Goal: Information Seeking & Learning: Learn about a topic

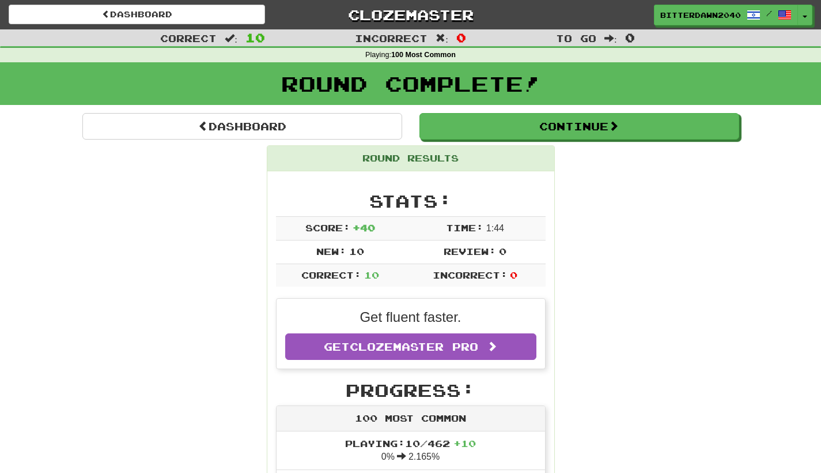
scroll to position [91, 0]
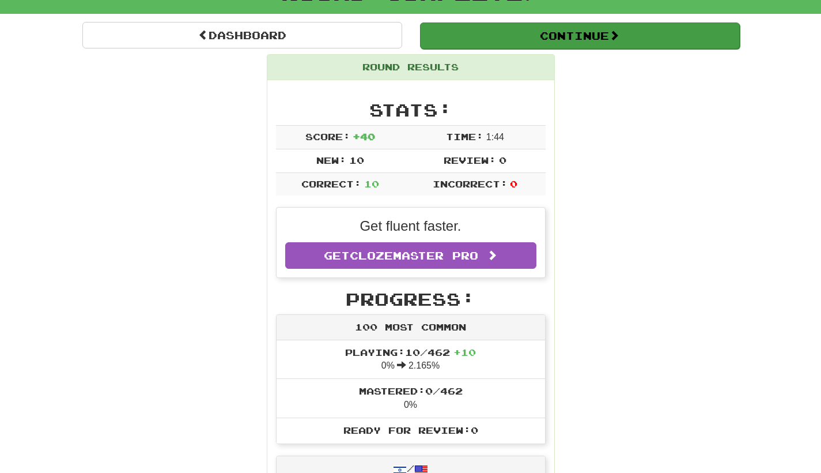
click at [635, 33] on button "Continue" at bounding box center [580, 35] width 320 height 27
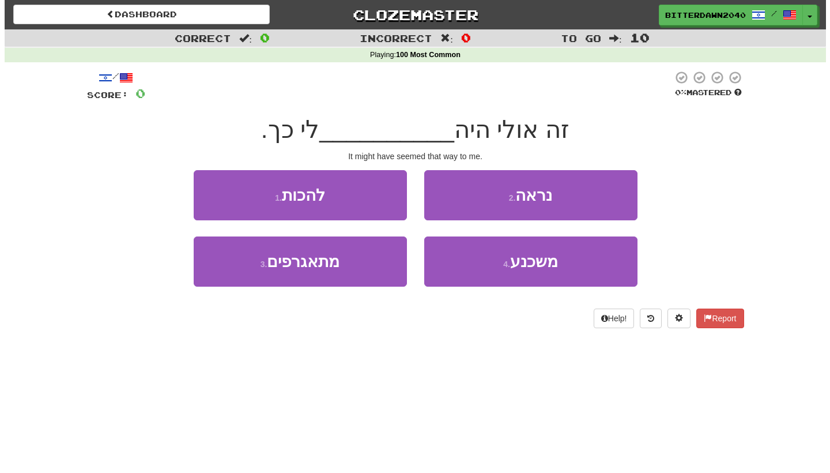
scroll to position [0, 0]
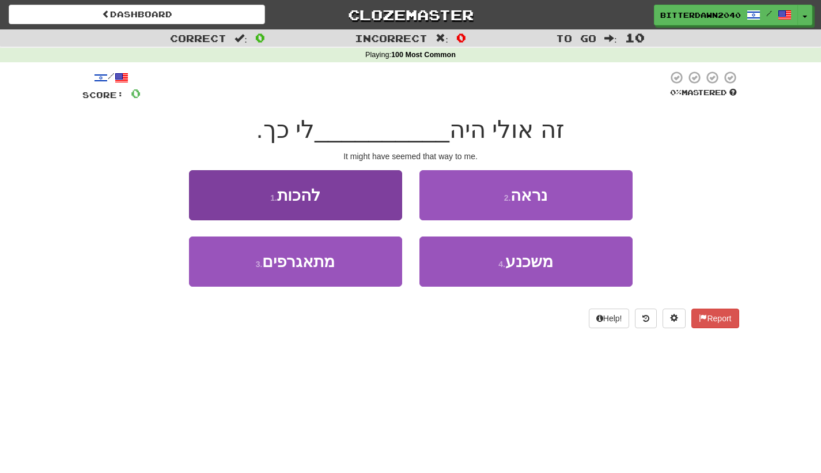
click at [339, 185] on button "1 . להכות" at bounding box center [295, 195] width 213 height 50
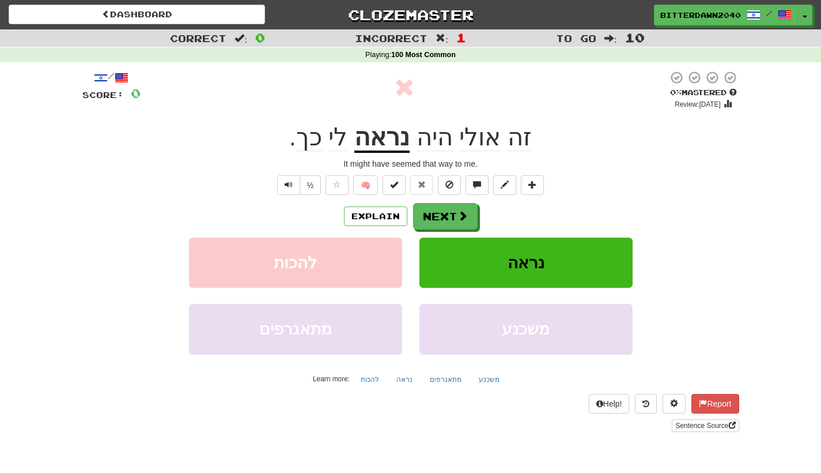
click at [391, 136] on u "נראה" at bounding box center [382, 137] width 55 height 29
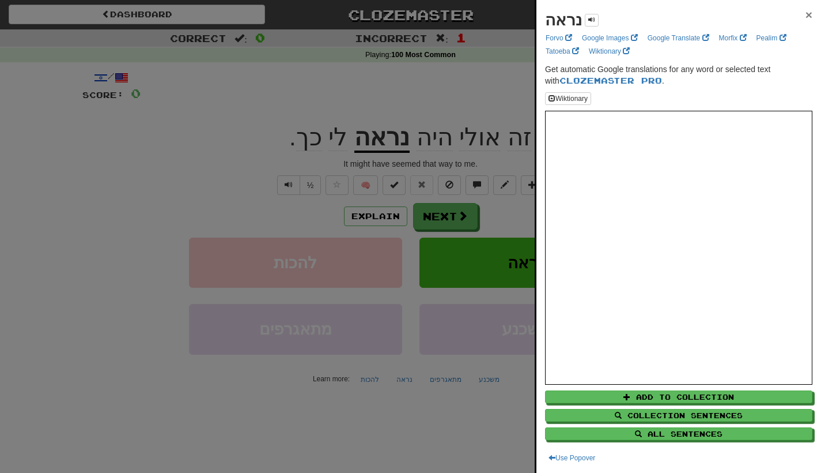
click at [806, 16] on span "×" at bounding box center [809, 14] width 7 height 13
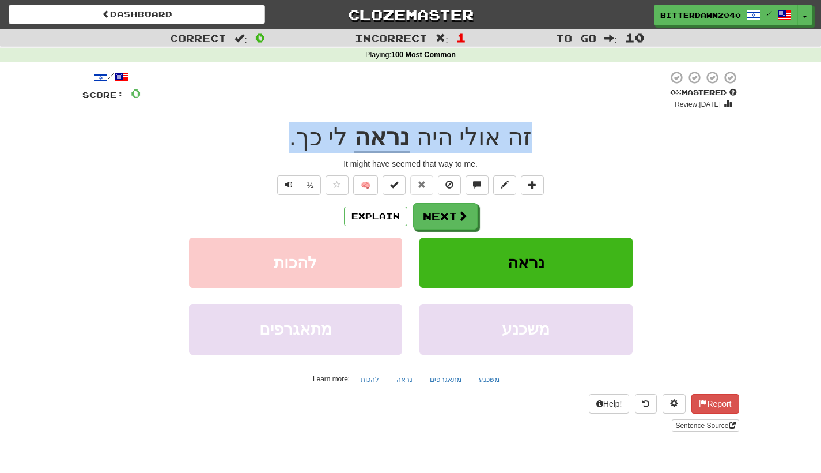
drag, startPoint x: 554, startPoint y: 130, endPoint x: 296, endPoint y: 130, distance: 258.2
click at [296, 130] on div "זה אולי היה נראה לי כך ." at bounding box center [410, 138] width 657 height 32
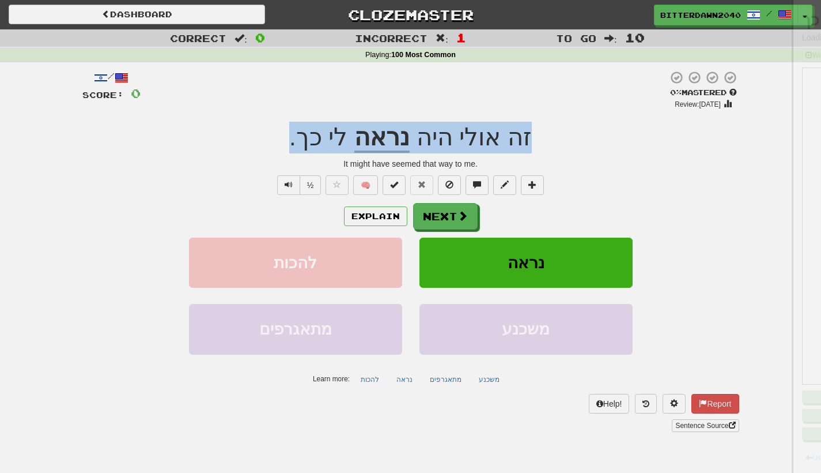
copy div "זה אולי היה נראה לי כך ."
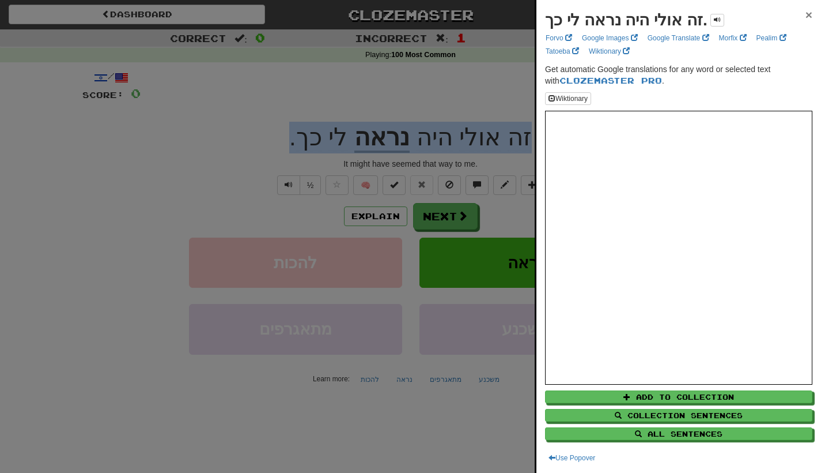
click at [806, 21] on span "×" at bounding box center [809, 14] width 7 height 13
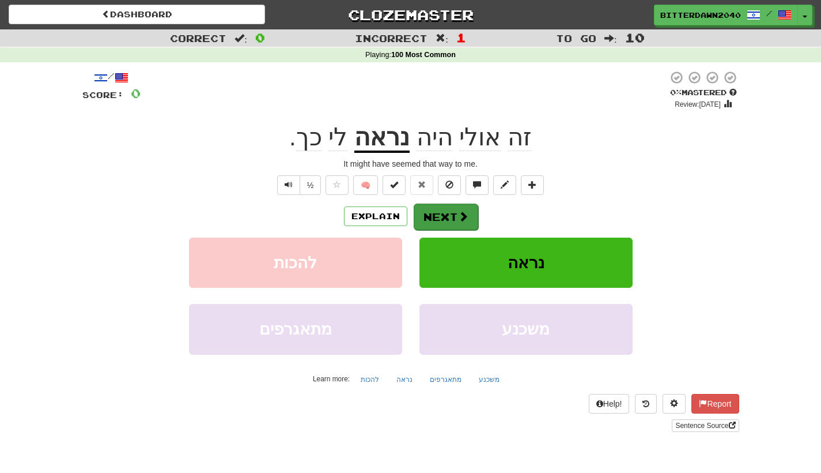
click at [465, 221] on span at bounding box center [463, 216] width 10 height 10
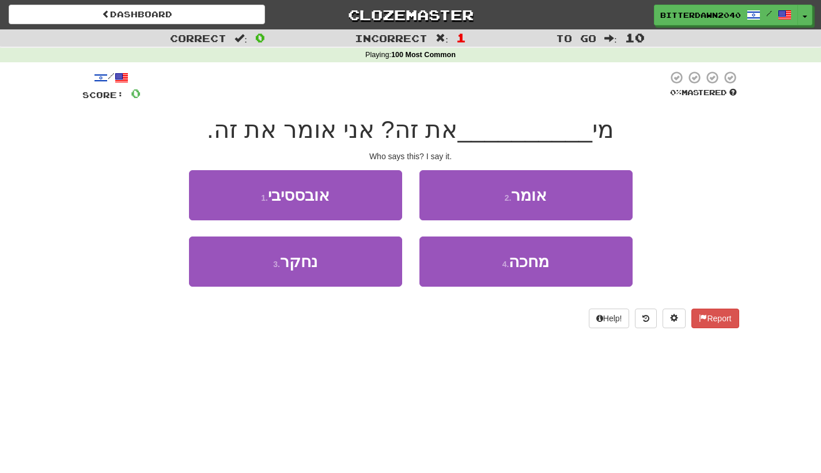
click at [527, 164] on div "/ Score: 0 0 % Mastered מי __________ את זה? אני אומר את זה. Who says this? I s…" at bounding box center [410, 199] width 657 height 258
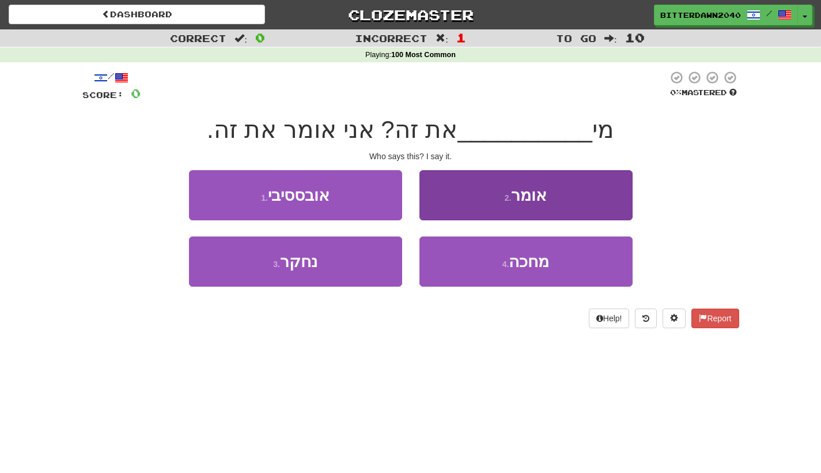
click at [527, 209] on button "2 . אומר" at bounding box center [526, 195] width 213 height 50
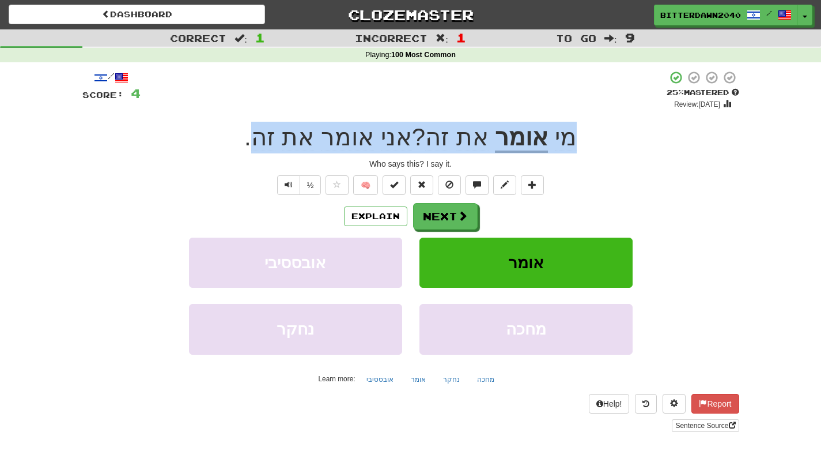
drag, startPoint x: 589, startPoint y: 142, endPoint x: 263, endPoint y: 133, distance: 325.2
click at [263, 133] on div "מי אומר את זה ? אני אומר את זה ." at bounding box center [410, 138] width 657 height 32
copy div "מי אומר את זה ? אני אומר את זה"
click at [448, 218] on button "Next" at bounding box center [446, 216] width 65 height 27
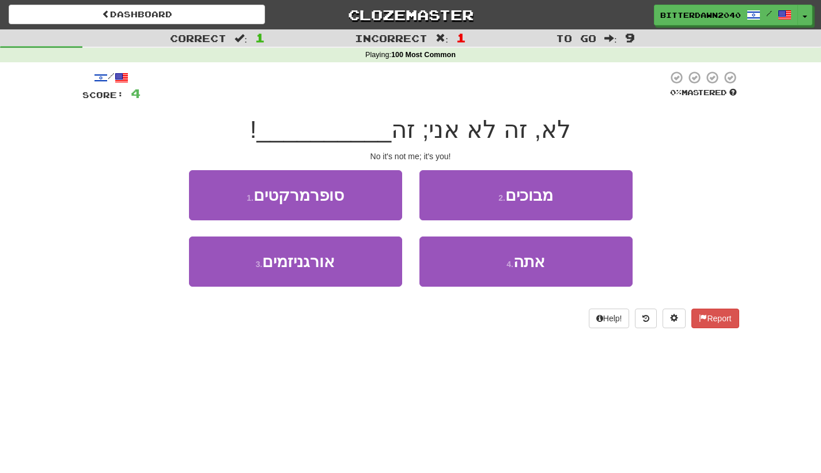
click at [645, 106] on div "/ Score: 4 0 % Mastered לא, זה לא אני; זה __________ ! No it's not me; it's you…" at bounding box center [410, 199] width 657 height 258
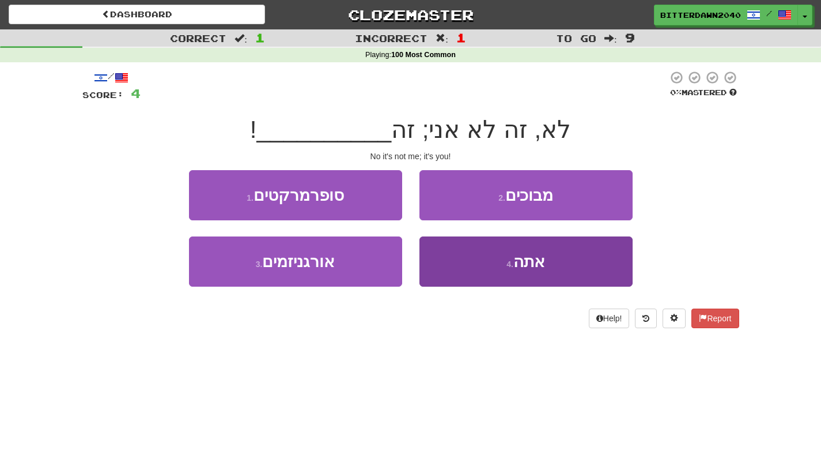
click at [500, 269] on button "4 . אתה" at bounding box center [526, 261] width 213 height 50
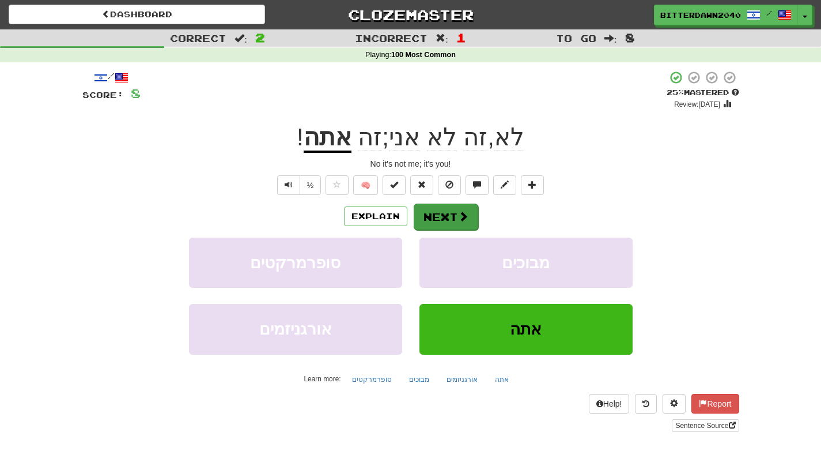
click at [465, 211] on span at bounding box center [463, 216] width 10 height 10
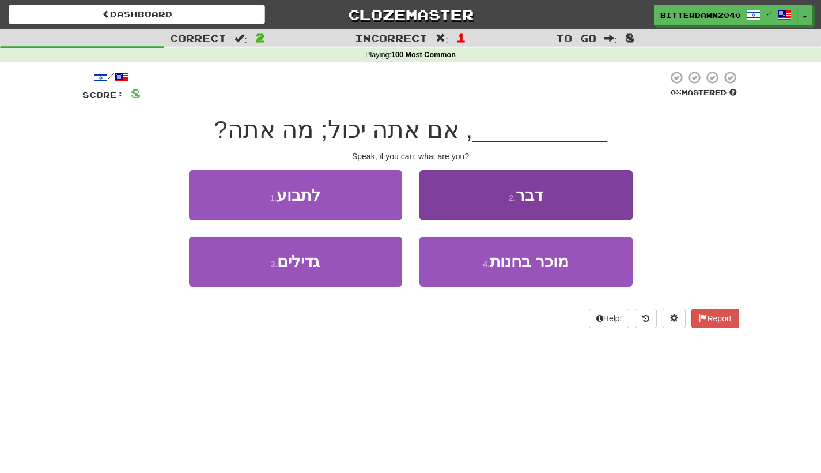
click at [484, 206] on button "2 . דבר" at bounding box center [526, 195] width 213 height 50
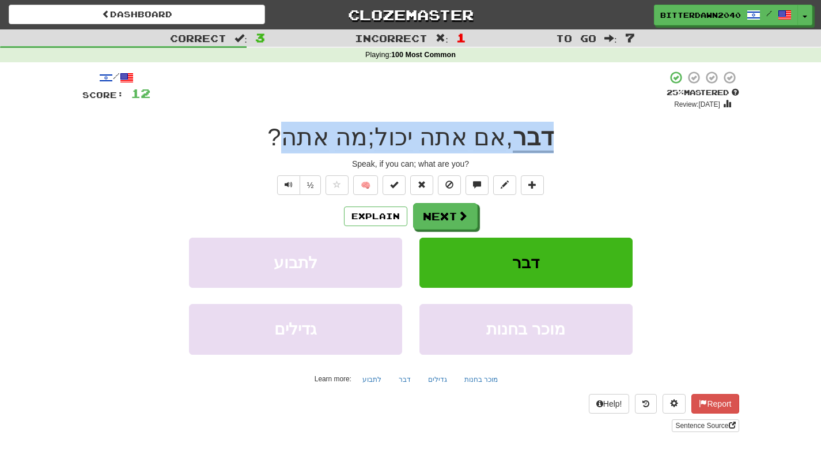
drag, startPoint x: 582, startPoint y: 139, endPoint x: 289, endPoint y: 141, distance: 292.3
click at [289, 141] on div "דבר , אם אתה יכול ; מה אתה ?" at bounding box center [410, 138] width 657 height 32
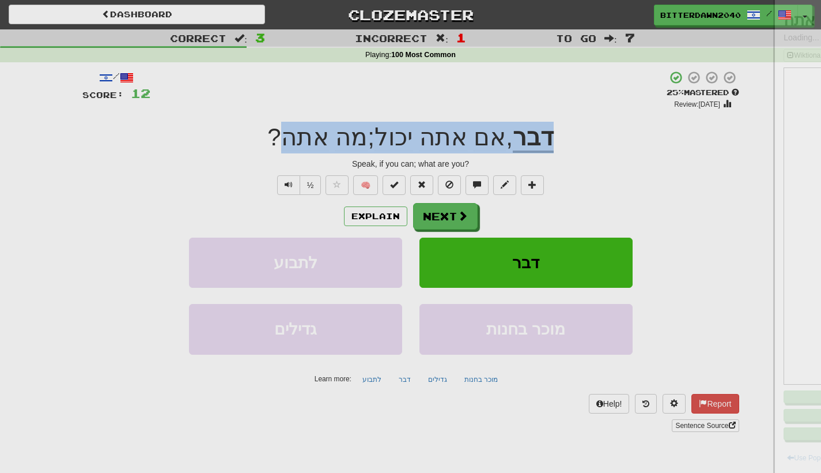
copy div "דבר , אם אתה יכול ; מה אתה"
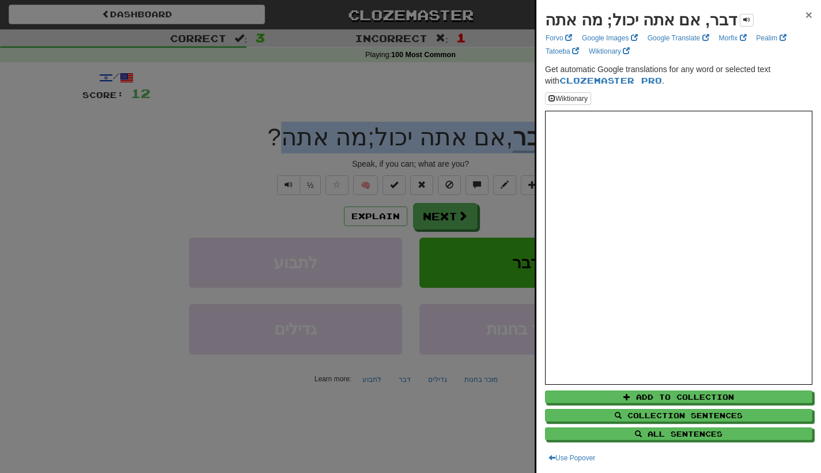
click at [806, 10] on span "×" at bounding box center [809, 14] width 7 height 13
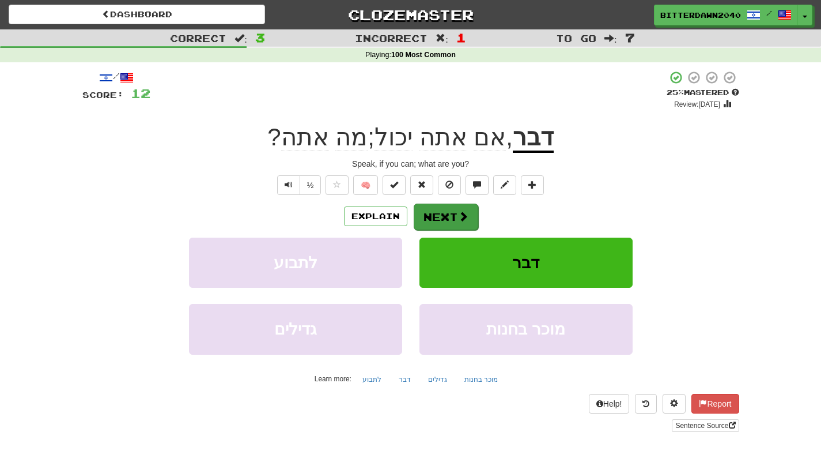
click at [435, 209] on button "Next" at bounding box center [446, 216] width 65 height 27
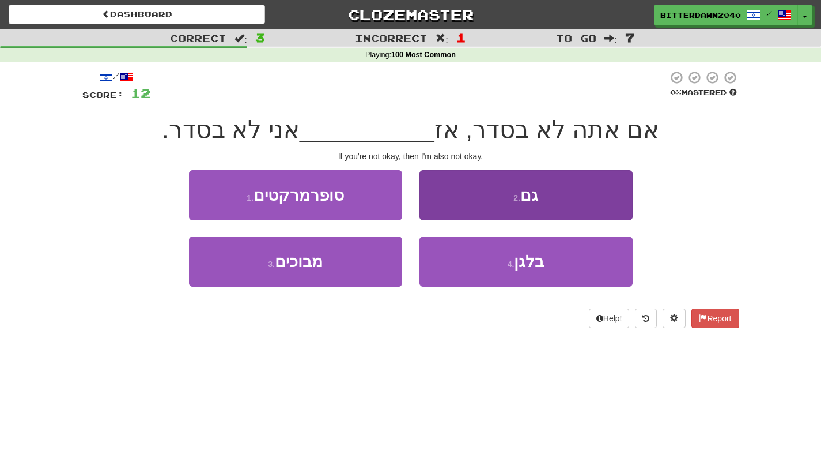
click at [547, 202] on button "2 . גם" at bounding box center [526, 195] width 213 height 50
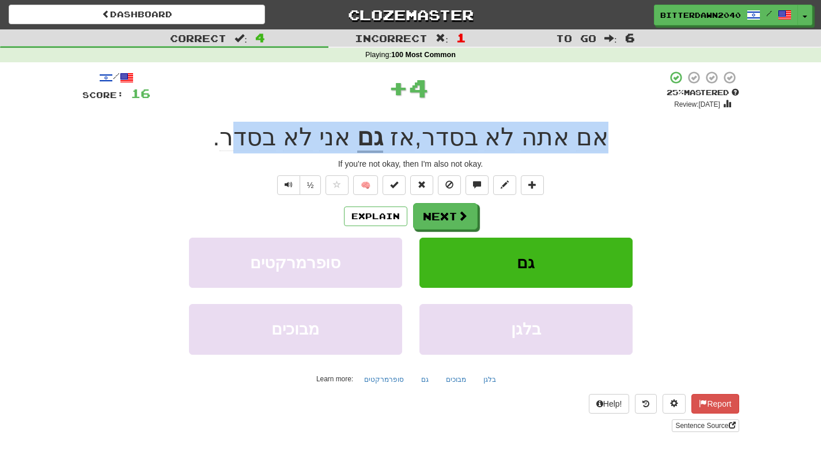
drag, startPoint x: 613, startPoint y: 144, endPoint x: 239, endPoint y: 141, distance: 373.5
click at [239, 141] on div "אם אתה לא בסדר , אז גם אני לא בסדר ." at bounding box center [410, 138] width 657 height 32
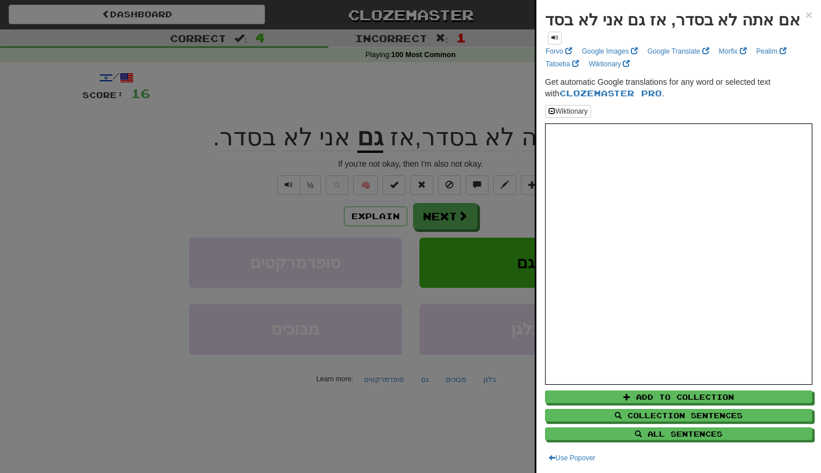
click at [806, 14] on div "אם אתה לא בסדר, אז גם אני לא בסד × Forvo Google Images Google Translate Morfix …" at bounding box center [679, 236] width 285 height 473
click at [806, 14] on span "×" at bounding box center [809, 14] width 7 height 13
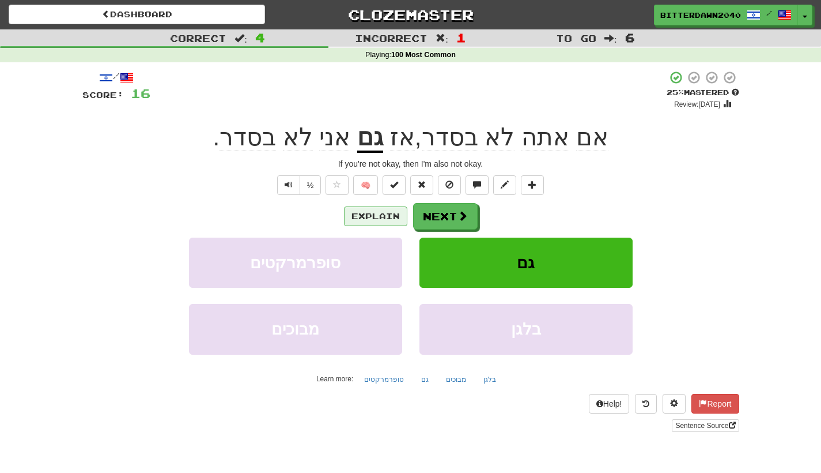
click at [385, 206] on button "Explain" at bounding box center [375, 216] width 63 height 20
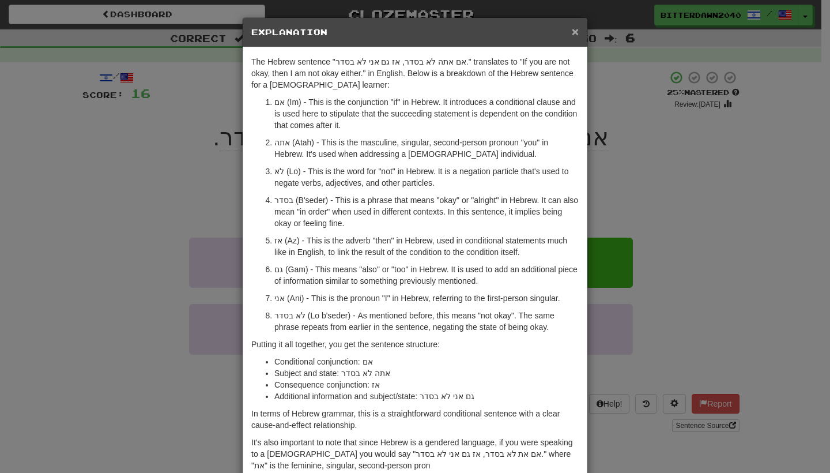
click at [574, 25] on span "×" at bounding box center [575, 31] width 7 height 13
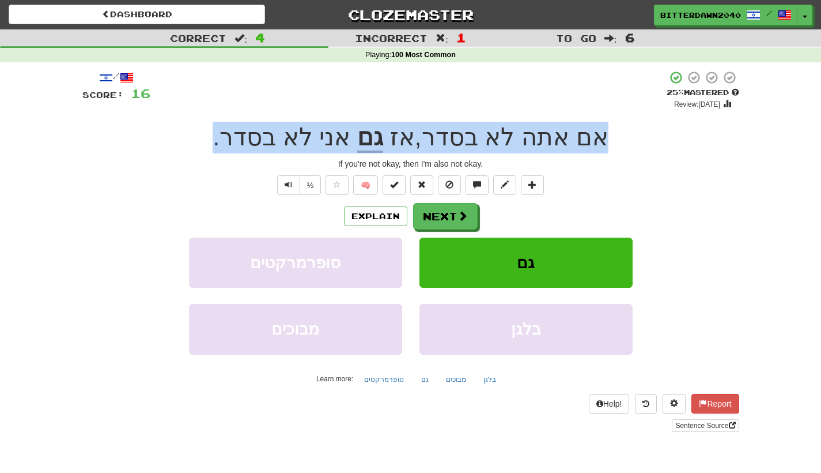
drag, startPoint x: 604, startPoint y: 135, endPoint x: 228, endPoint y: 135, distance: 375.8
click at [228, 135] on div "אם אתה לא בסדר , אז גם אני לא בסדר ." at bounding box center [410, 138] width 657 height 32
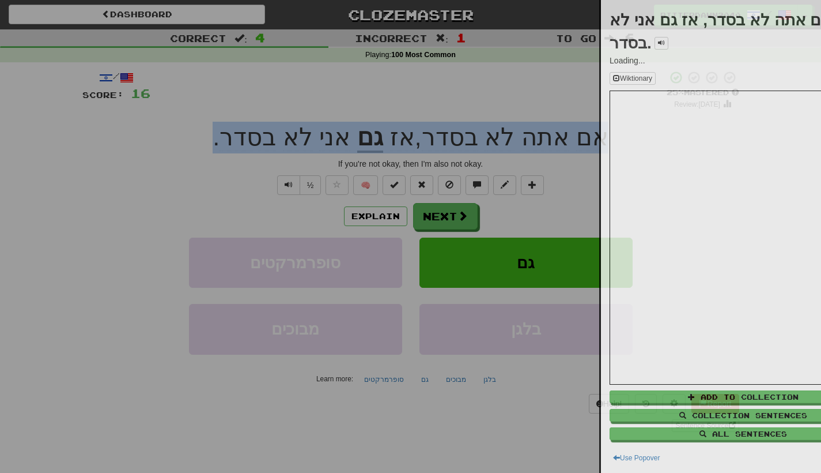
copy div "אם אתה לא בסדר , אז גם אני לא בסדר ."
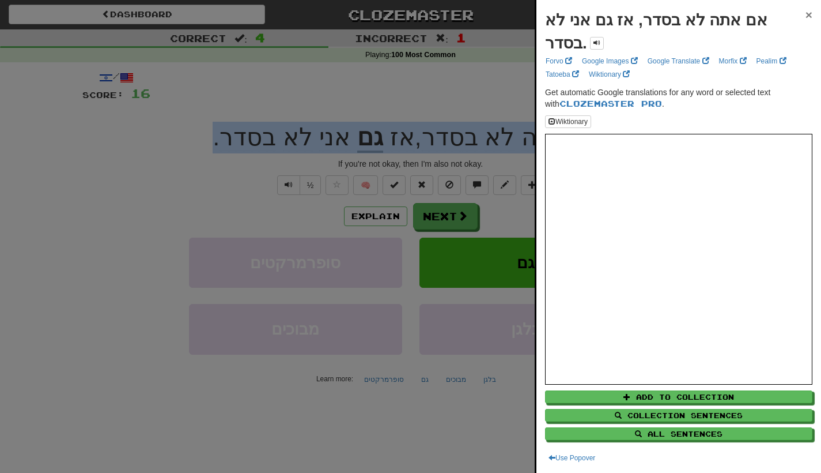
click at [806, 18] on span "×" at bounding box center [809, 14] width 7 height 13
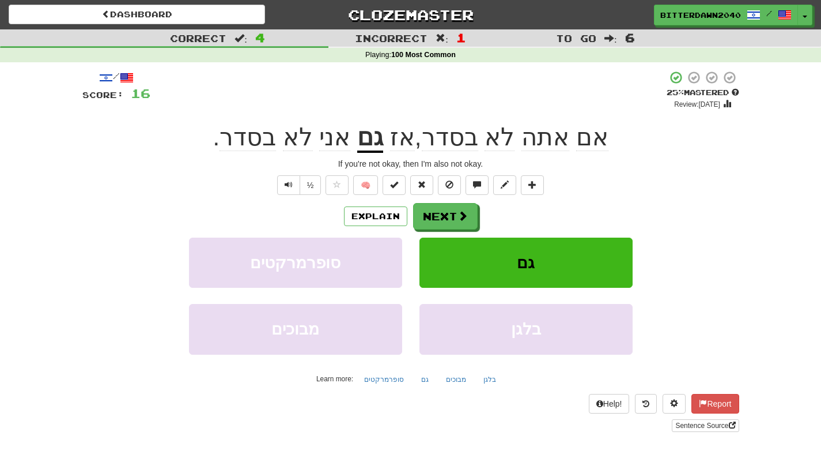
click at [552, 253] on button "גם" at bounding box center [526, 262] width 213 height 50
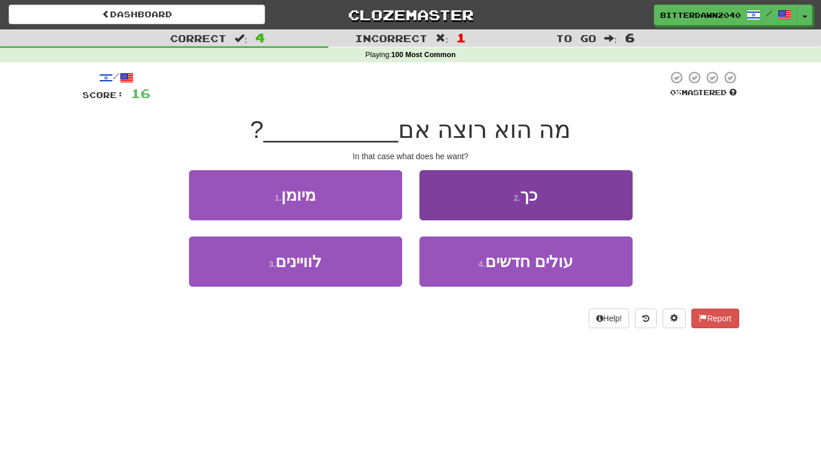
click at [583, 199] on button "2 . כך" at bounding box center [526, 195] width 213 height 50
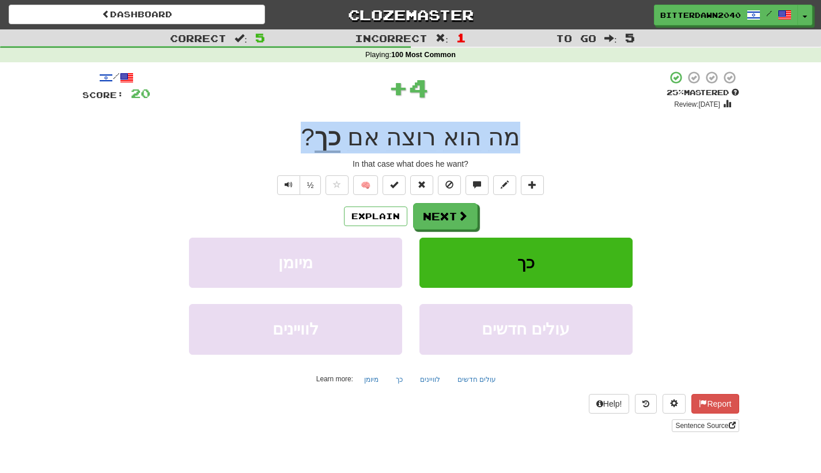
drag, startPoint x: 539, startPoint y: 137, endPoint x: 312, endPoint y: 139, distance: 227.1
click at [312, 139] on div "מה הוא רוצה אם כך ?" at bounding box center [410, 138] width 657 height 32
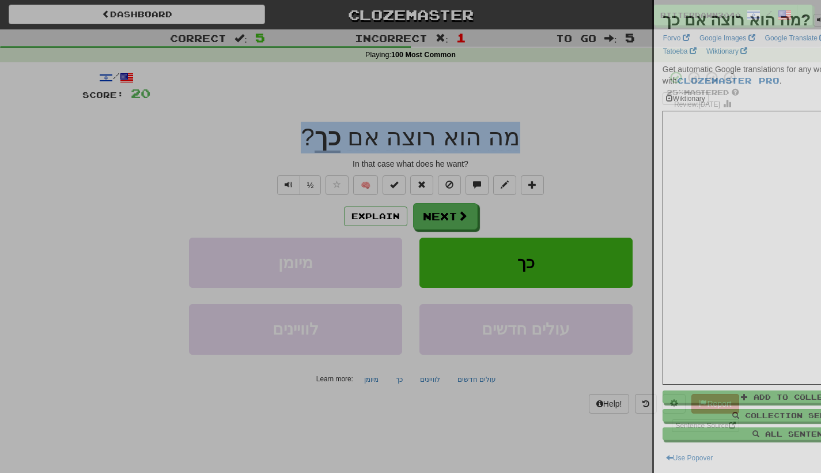
copy div "מה הוא רוצה אם כך ?"
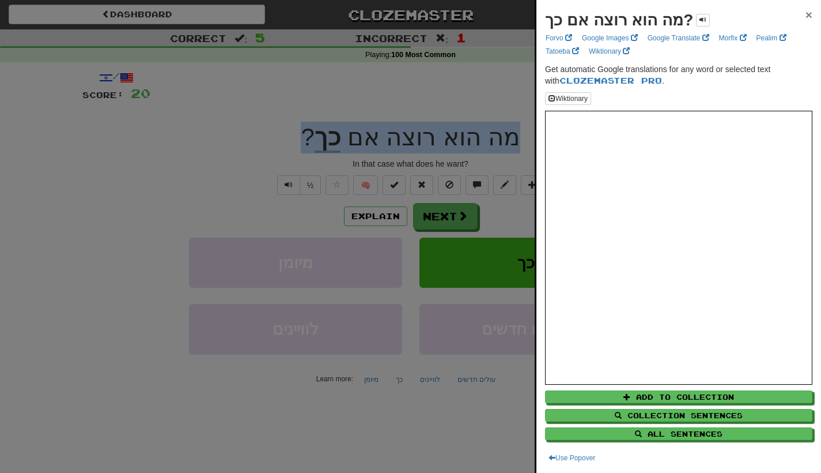
click at [806, 12] on span "×" at bounding box center [809, 14] width 7 height 13
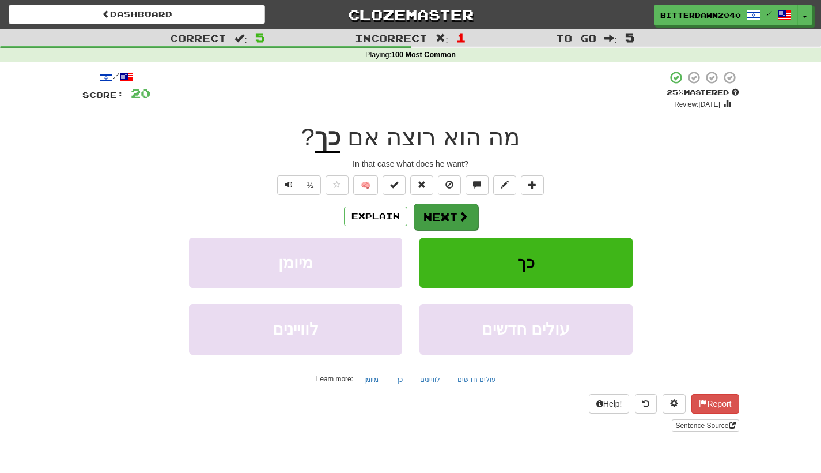
click at [449, 207] on button "Next" at bounding box center [446, 216] width 65 height 27
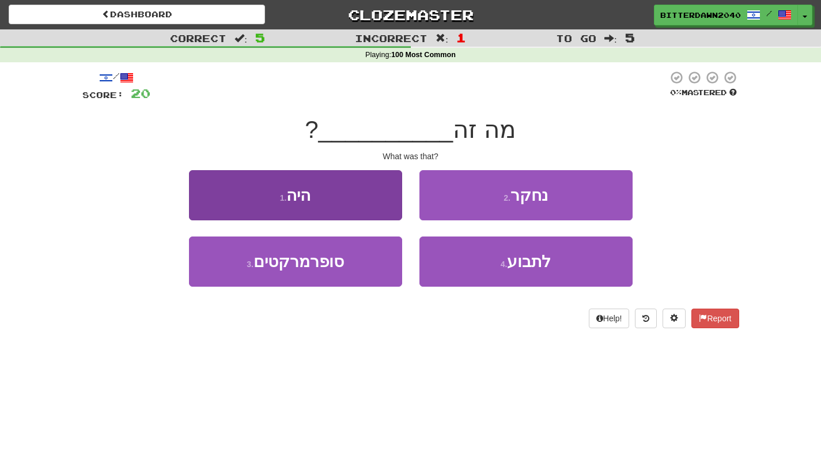
click at [331, 209] on button "1 . היה" at bounding box center [295, 195] width 213 height 50
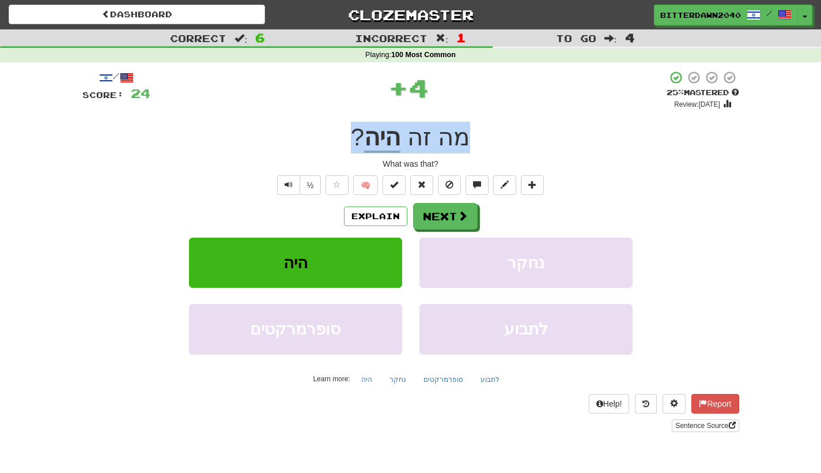
drag, startPoint x: 495, startPoint y: 143, endPoint x: 350, endPoint y: 143, distance: 145.3
click at [350, 143] on div "מה זה היה ?" at bounding box center [410, 138] width 657 height 32
copy div "מה זה היה ?"
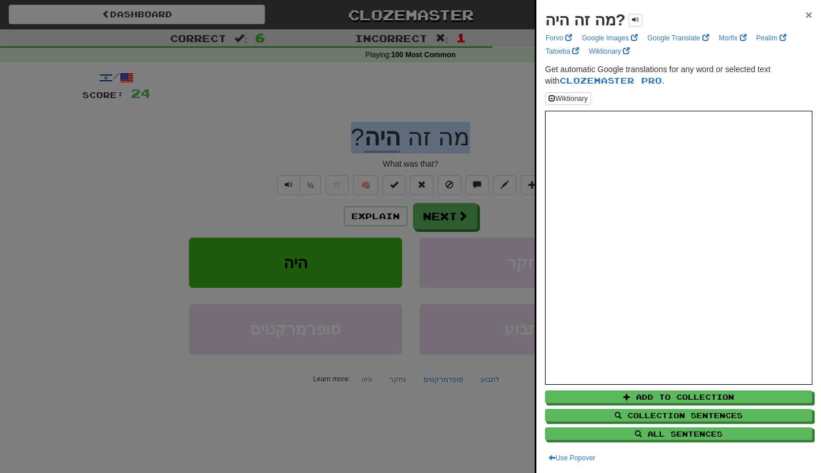
click at [806, 17] on span "×" at bounding box center [809, 14] width 7 height 13
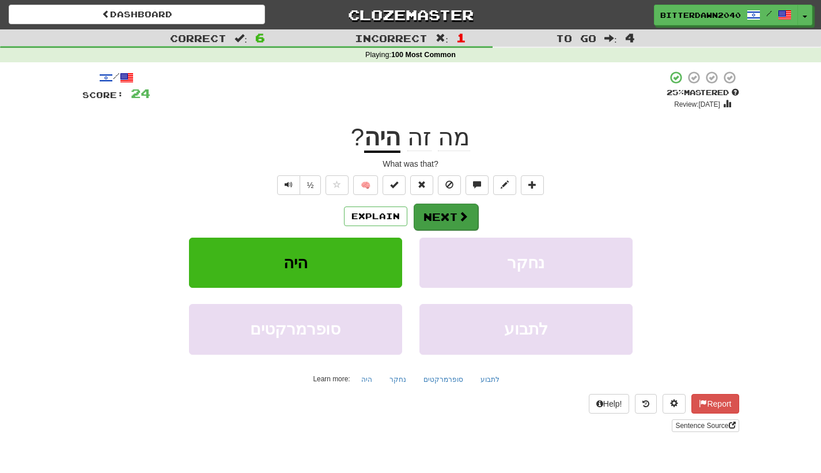
click at [444, 227] on button "Next" at bounding box center [446, 216] width 65 height 27
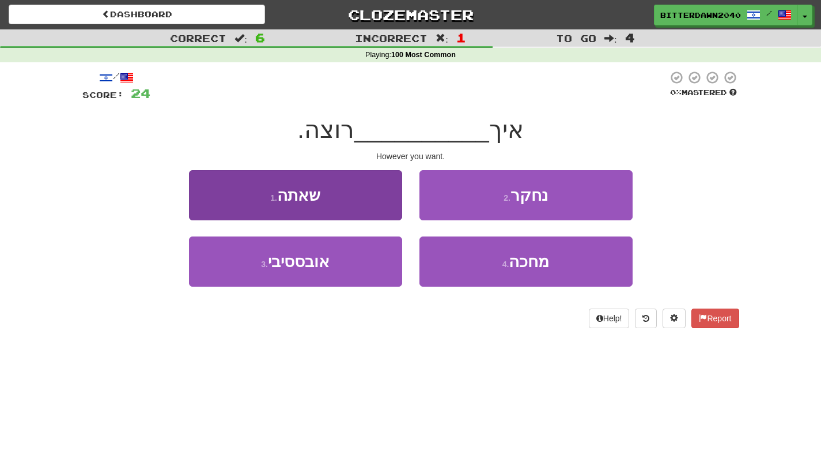
click at [326, 200] on button "1 . שאתה" at bounding box center [295, 195] width 213 height 50
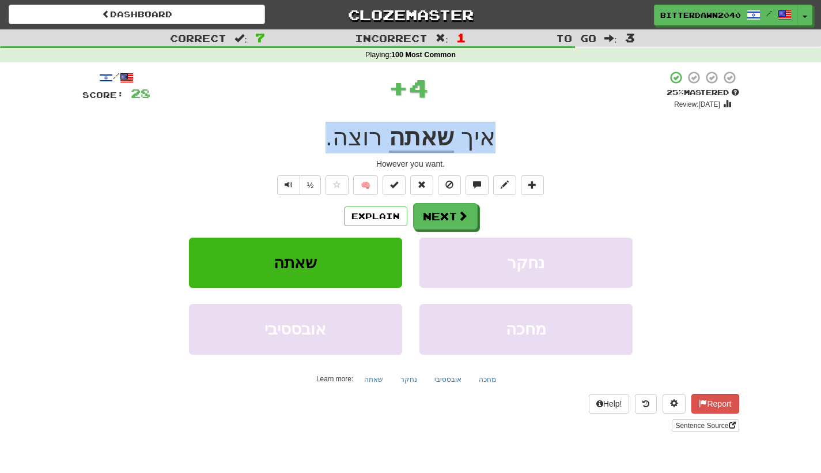
drag, startPoint x: 511, startPoint y: 142, endPoint x: 329, endPoint y: 141, distance: 182.7
click at [329, 141] on div "איך שאתה רוצה ." at bounding box center [410, 138] width 657 height 32
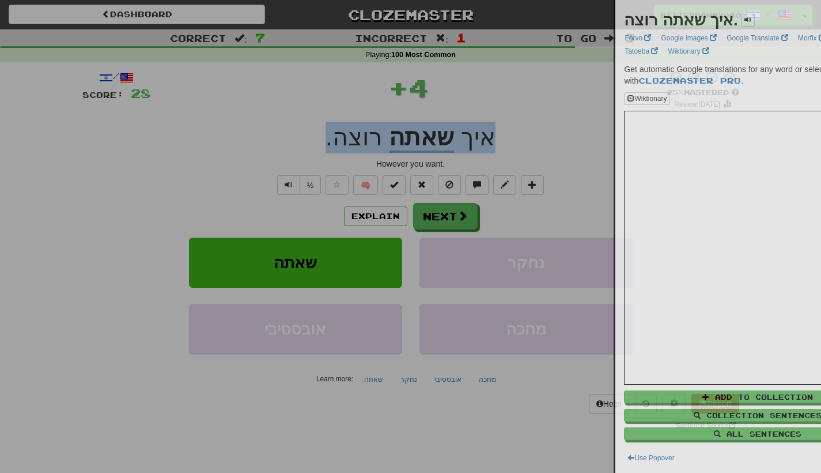
copy div "איך שאתה רוצה ."
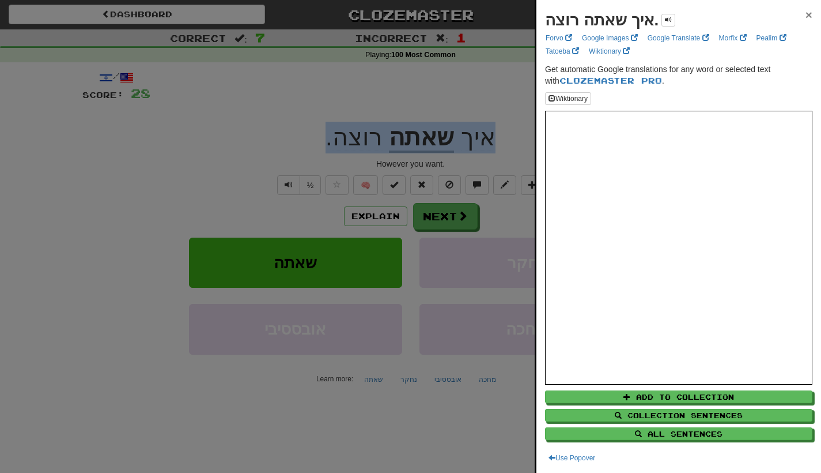
click at [806, 9] on span "×" at bounding box center [809, 14] width 7 height 13
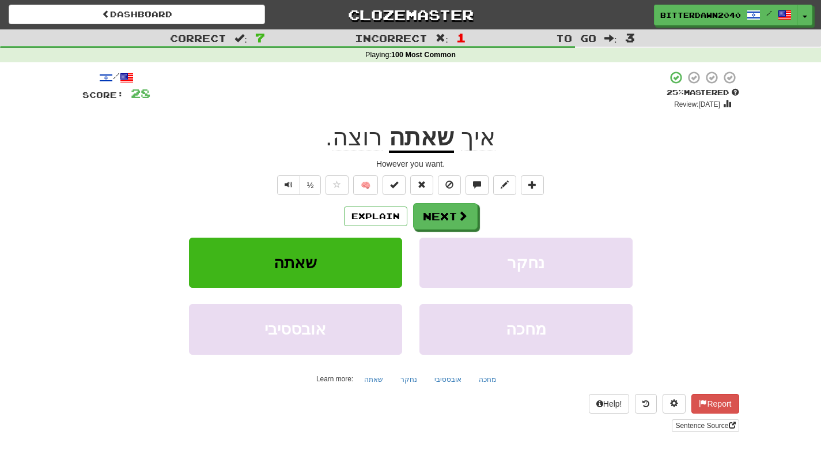
click at [417, 229] on div "Explain Next שאתה נחקר אובססיבי מחכה Learn more: שאתה נחקר אובססיבי מחכה" at bounding box center [410, 295] width 657 height 185
click at [434, 225] on button "Next" at bounding box center [446, 216] width 65 height 27
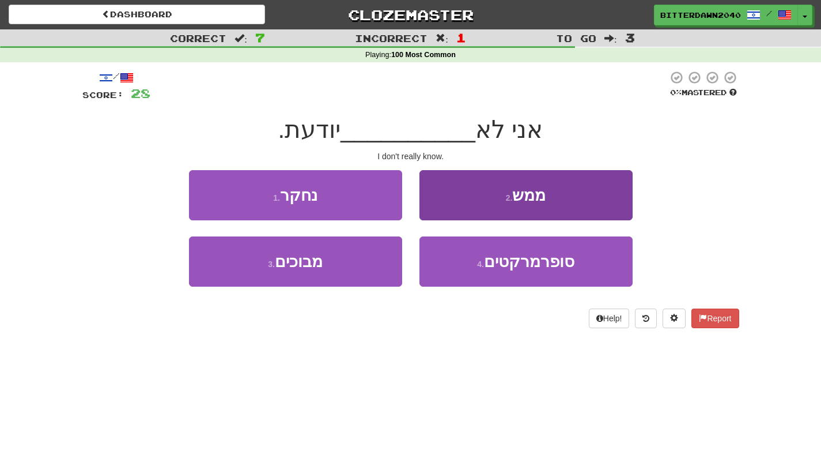
click at [537, 205] on button "2 . ממש" at bounding box center [526, 195] width 213 height 50
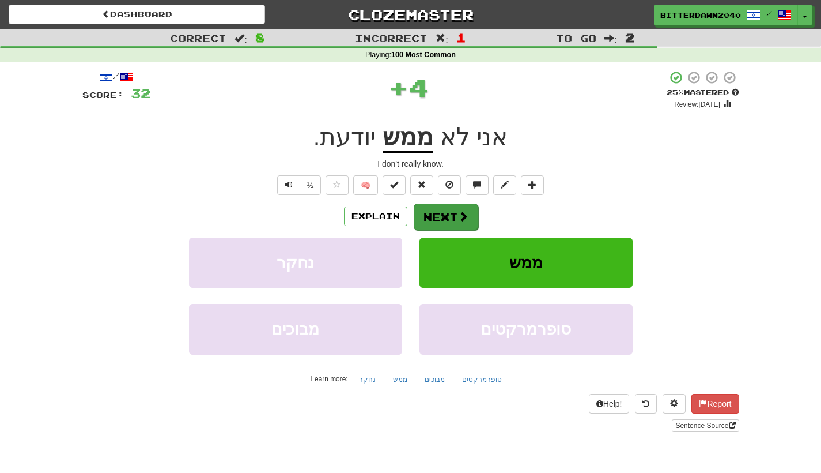
click at [458, 217] on span at bounding box center [463, 216] width 10 height 10
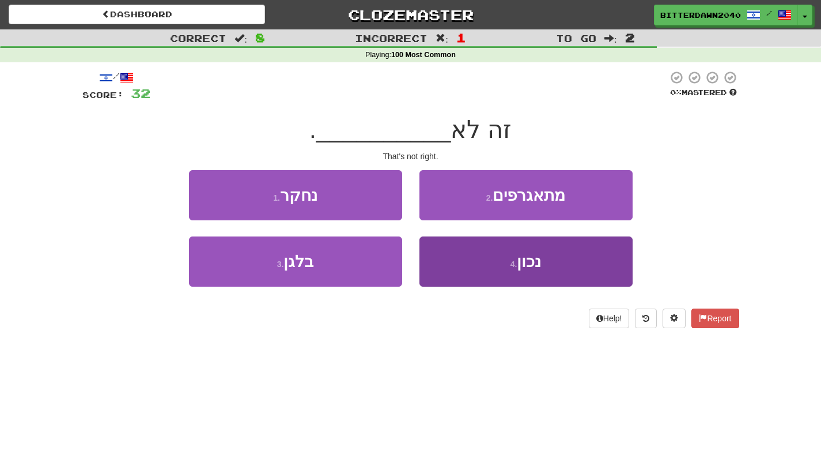
click at [537, 276] on button "4 . נכון" at bounding box center [526, 261] width 213 height 50
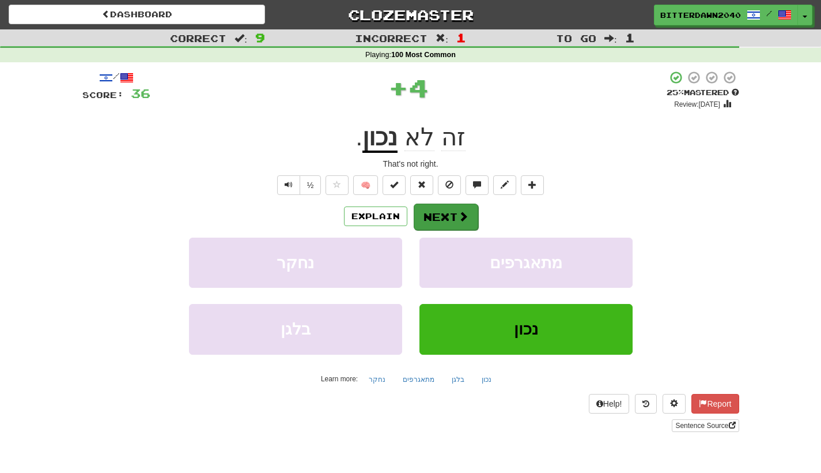
click at [454, 216] on button "Next" at bounding box center [446, 216] width 65 height 27
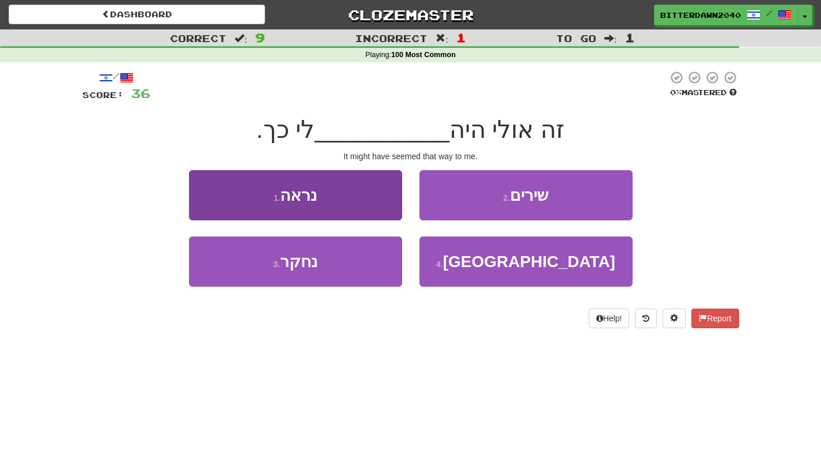
click at [350, 178] on button "1 . נראה" at bounding box center [295, 195] width 213 height 50
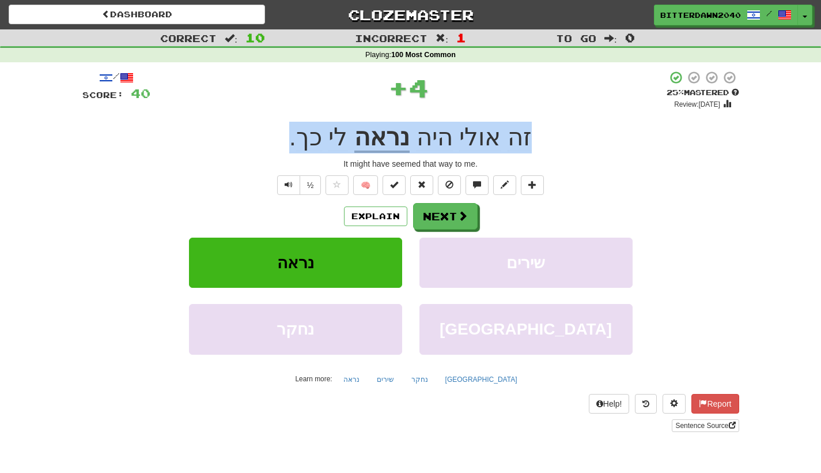
drag, startPoint x: 543, startPoint y: 136, endPoint x: 299, endPoint y: 136, distance: 244.4
click at [299, 136] on div "זה אולי היה נראה לי כך ." at bounding box center [410, 138] width 657 height 32
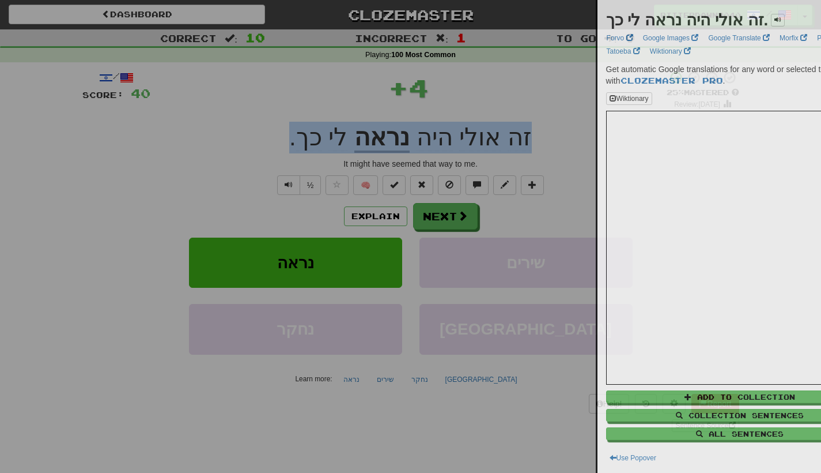
copy div "זה אולי היה נראה לי כך ."
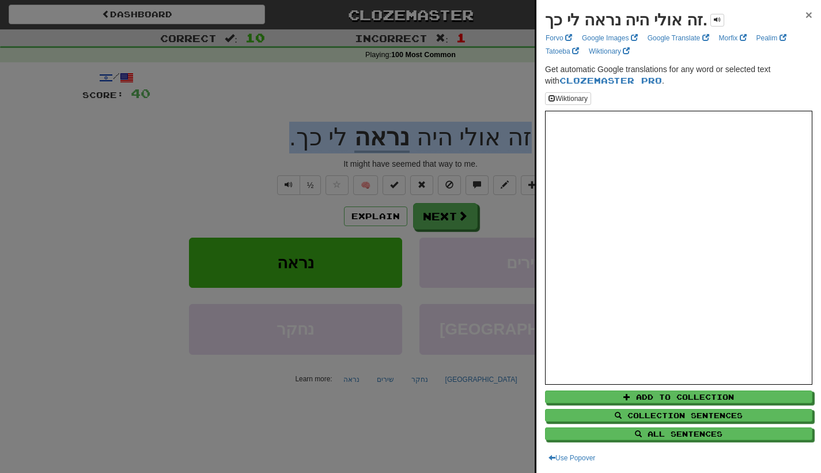
click at [806, 17] on span "×" at bounding box center [809, 14] width 7 height 13
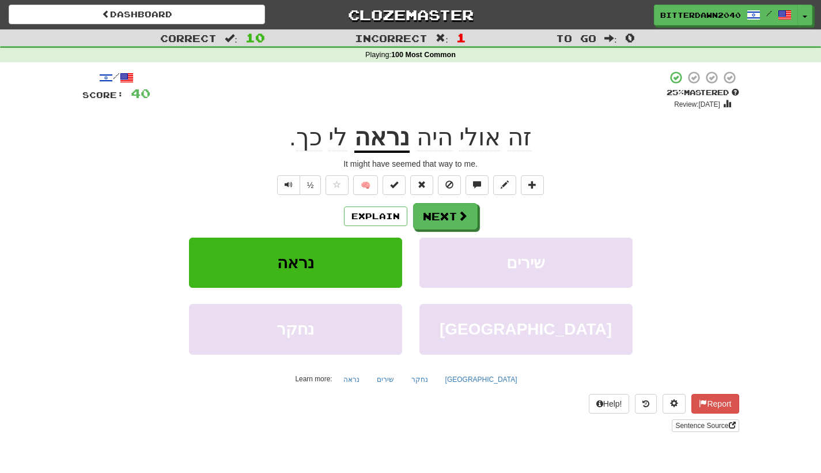
click at [322, 152] on div "/ Score: 40 + 4 25 % Mastered Review: 2025-08-18 זה אולי היה נראה לי כך . It mi…" at bounding box center [410, 250] width 657 height 361
click at [386, 206] on button "Explain" at bounding box center [375, 216] width 63 height 20
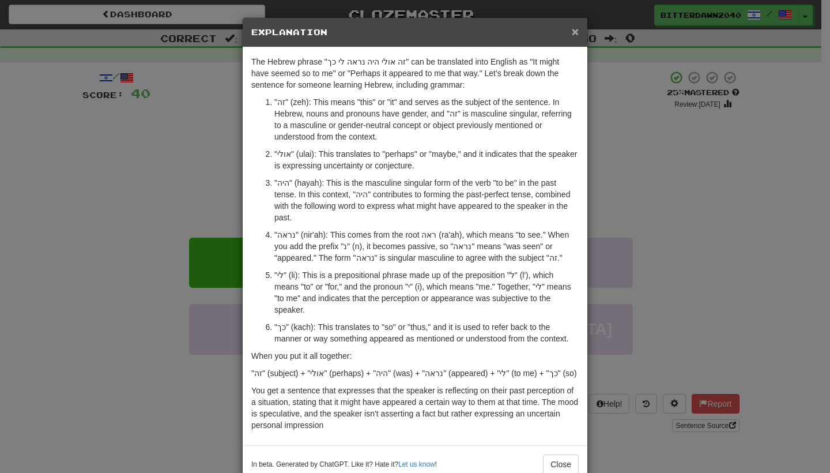
click at [572, 37] on span "×" at bounding box center [575, 31] width 7 height 13
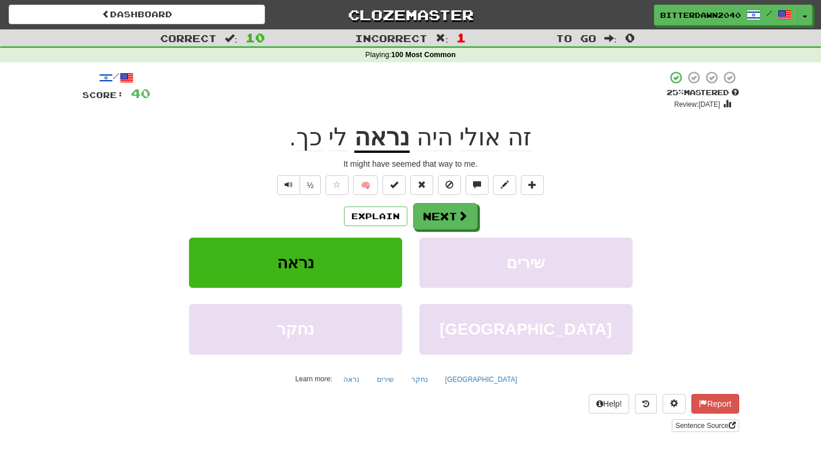
click at [299, 127] on span "לי כך ." at bounding box center [321, 137] width 65 height 28
click at [433, 209] on button "Next" at bounding box center [446, 216] width 65 height 27
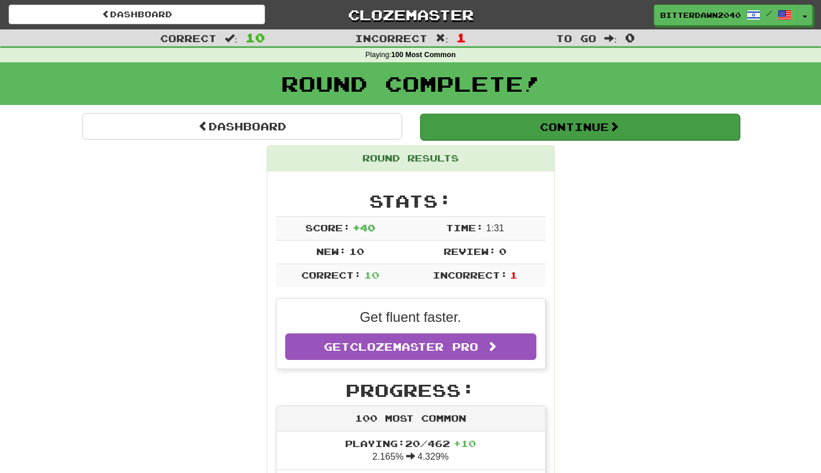
click at [533, 138] on button "Continue" at bounding box center [580, 127] width 320 height 27
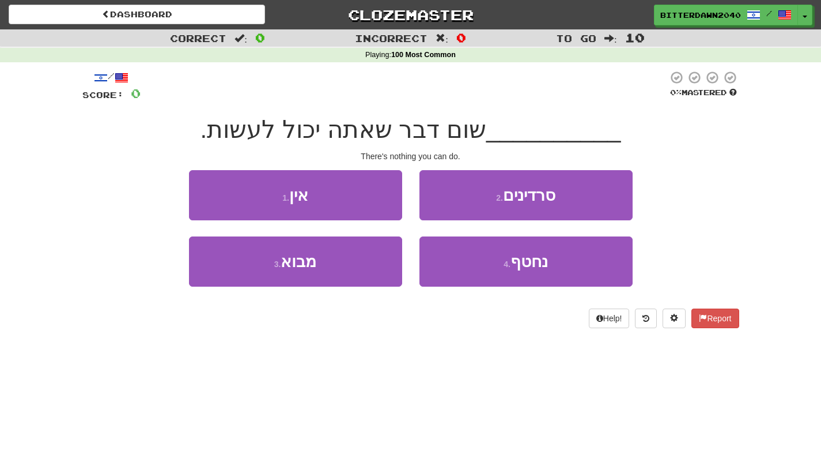
click at [348, 156] on div "There's nothing you can do." at bounding box center [410, 156] width 657 height 12
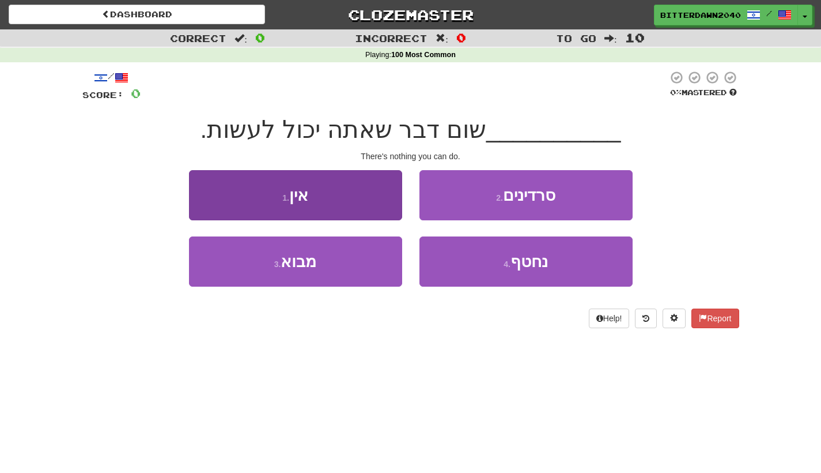
click at [348, 190] on button "1 . אין" at bounding box center [295, 195] width 213 height 50
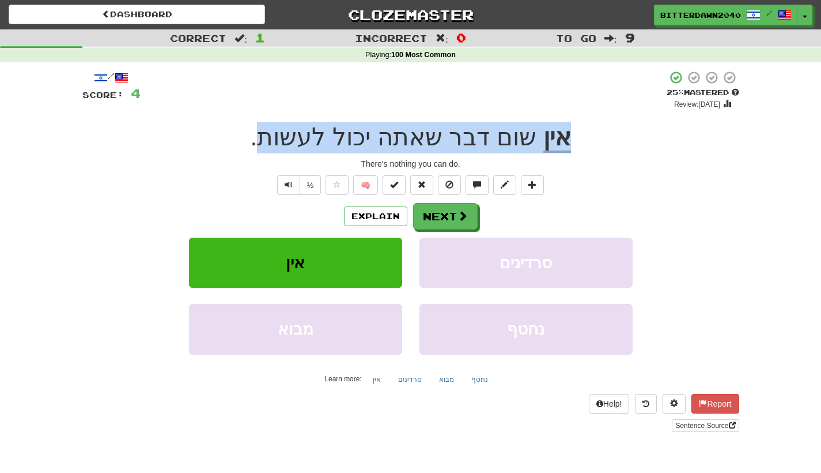
drag, startPoint x: 570, startPoint y: 142, endPoint x: 268, endPoint y: 141, distance: 301.5
click at [268, 141] on div "אין שום דבר שאתה יכול לעשות ." at bounding box center [410, 138] width 657 height 32
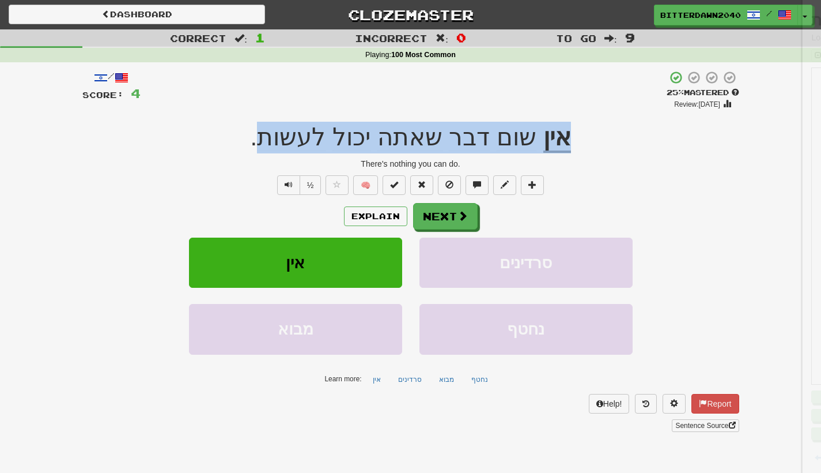
copy div "אין שום דבר שאתה יכול לעשות"
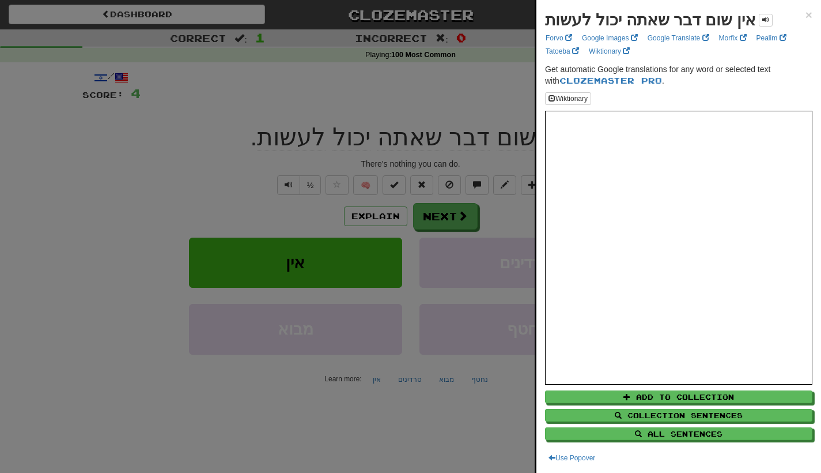
click at [808, 11] on div "אין שום דבר שאתה יכול לעשות × Forvo Google Images Google Translate Morfix Peali…" at bounding box center [679, 236] width 285 height 473
click at [806, 11] on div "אין שום דבר שאתה יכול לעשות × Forvo Google Images Google Translate Morfix Peali…" at bounding box center [679, 236] width 285 height 473
click at [806, 14] on span "×" at bounding box center [809, 14] width 7 height 13
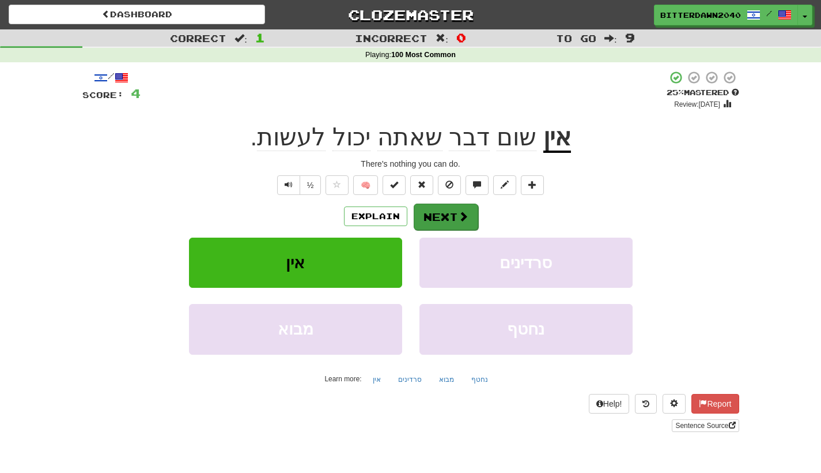
click at [466, 217] on span at bounding box center [463, 216] width 10 height 10
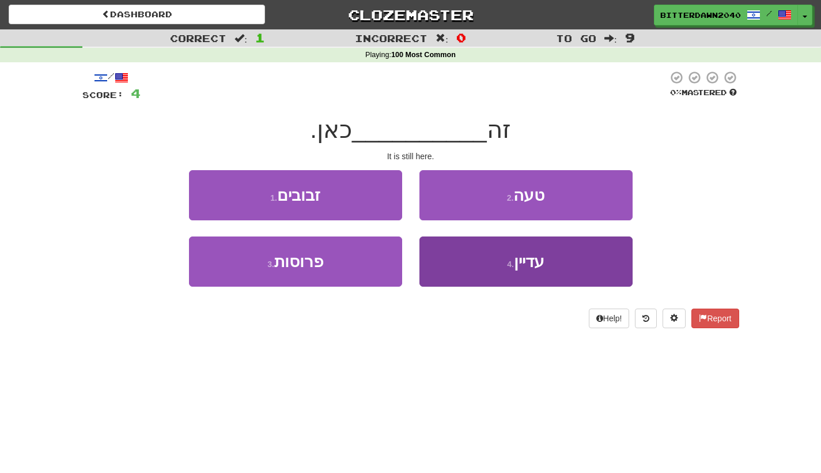
click at [510, 273] on button "4 . עדיין" at bounding box center [526, 261] width 213 height 50
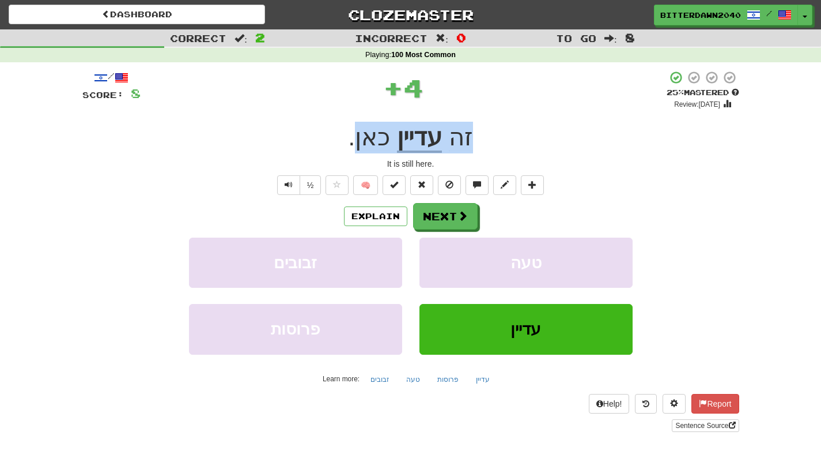
drag, startPoint x: 480, startPoint y: 141, endPoint x: 359, endPoint y: 142, distance: 121.1
click at [359, 142] on div "זה עדיין כאן ." at bounding box center [410, 138] width 657 height 32
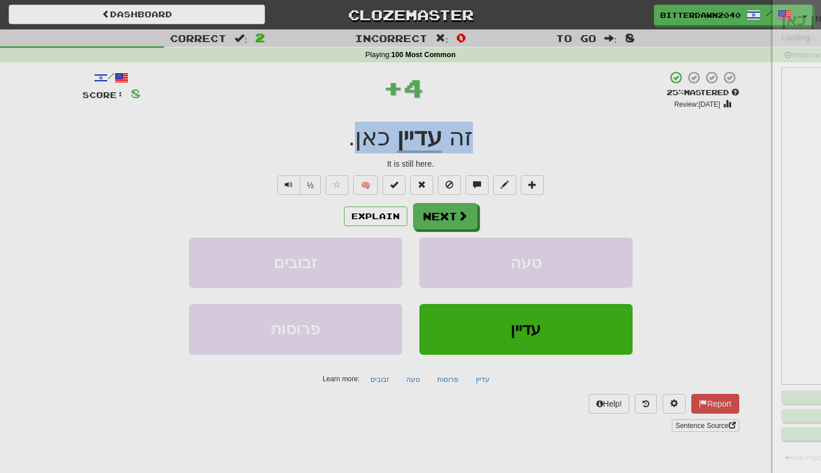
copy div "זה עדיין כאן"
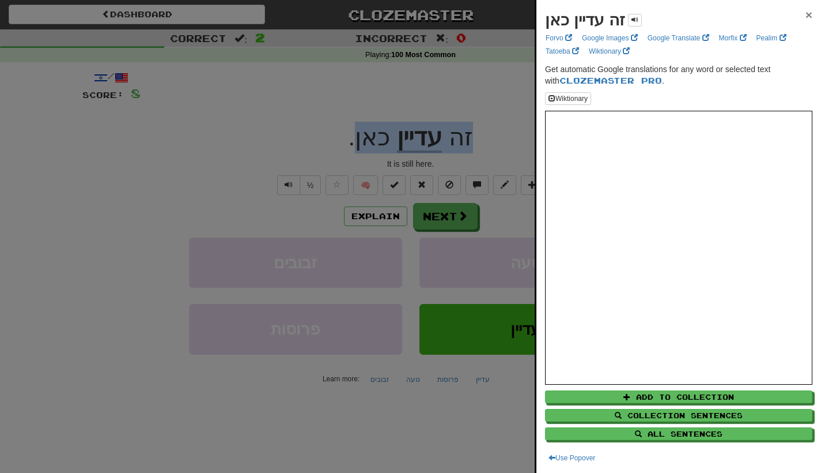
click at [806, 12] on span "×" at bounding box center [809, 14] width 7 height 13
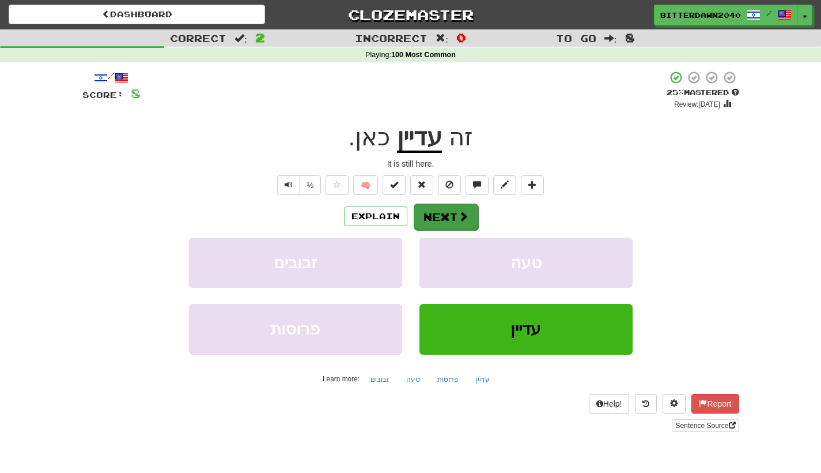
click at [454, 217] on button "Next" at bounding box center [446, 216] width 65 height 27
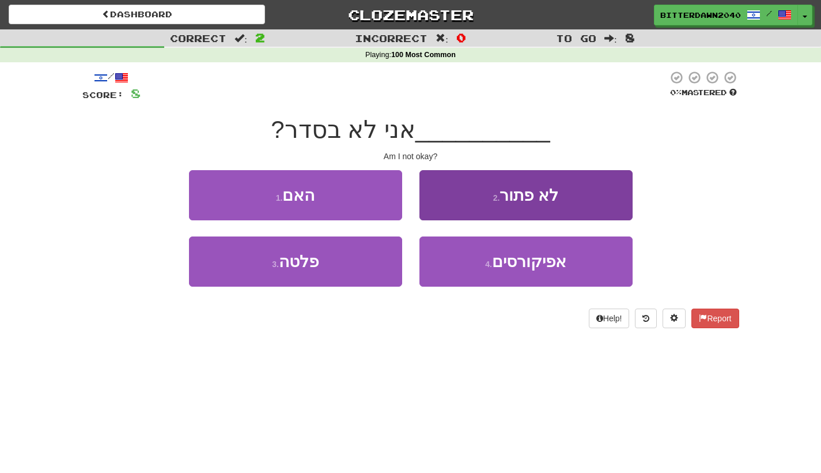
click at [502, 187] on button "2 . לא פתור" at bounding box center [526, 195] width 213 height 50
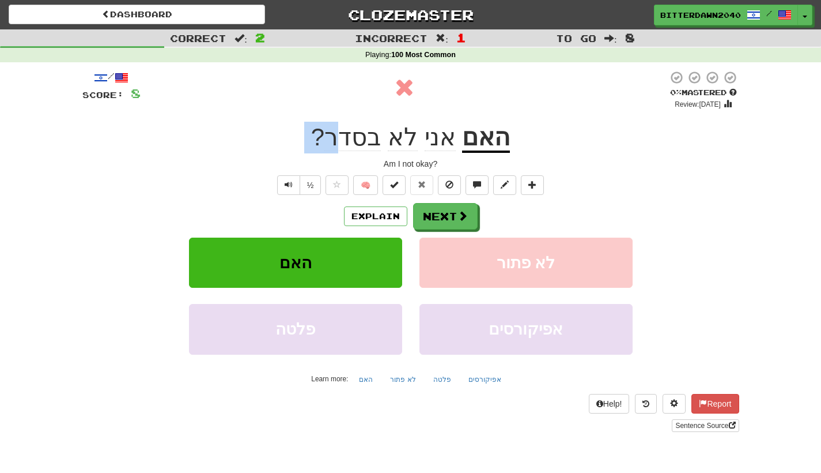
drag, startPoint x: 516, startPoint y: 153, endPoint x: 346, endPoint y: 147, distance: 170.7
click at [344, 146] on div "/ Score: 8 0 % Mastered Review: 2025-08-17 האם אני לא בסדר ? Am I not okay? ½ 🧠…" at bounding box center [410, 250] width 657 height 361
click at [507, 148] on div "האם אני לא בסדר ?" at bounding box center [410, 138] width 657 height 32
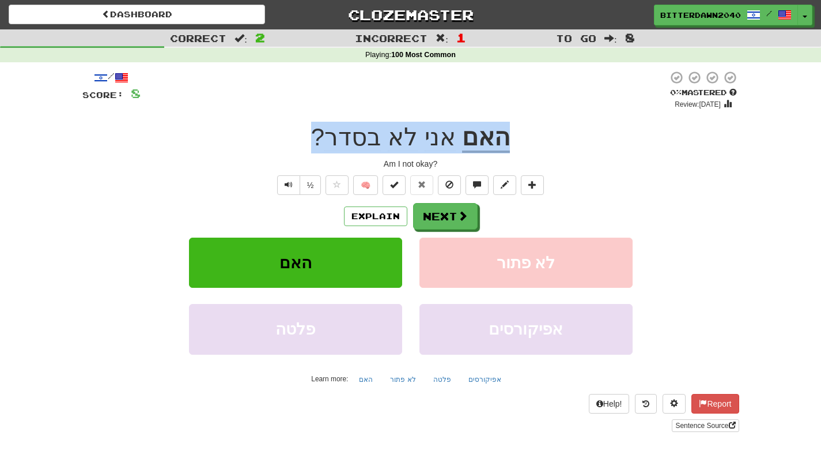
drag, startPoint x: 527, startPoint y: 148, endPoint x: 325, endPoint y: 145, distance: 201.8
click at [325, 145] on div "האם אני לא בסדר ?" at bounding box center [410, 138] width 657 height 32
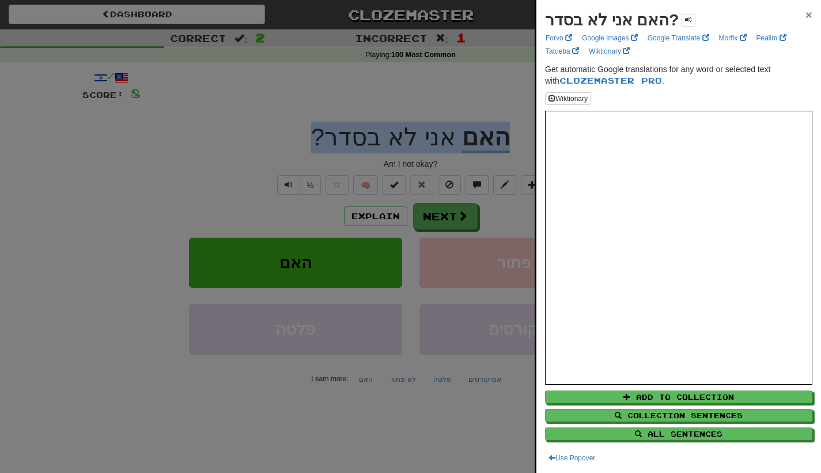
click at [806, 13] on span "×" at bounding box center [809, 14] width 7 height 13
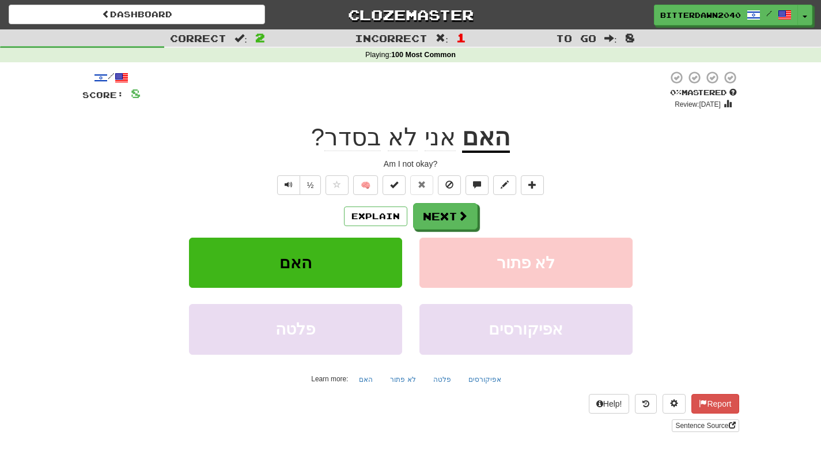
click at [213, 171] on div "/ Score: 8 0 % Mastered Review: 2025-08-17 האם אני לא בסדר ? Am I not okay? ½ 🧠…" at bounding box center [410, 250] width 657 height 361
click at [368, 218] on button "Explain" at bounding box center [375, 216] width 63 height 20
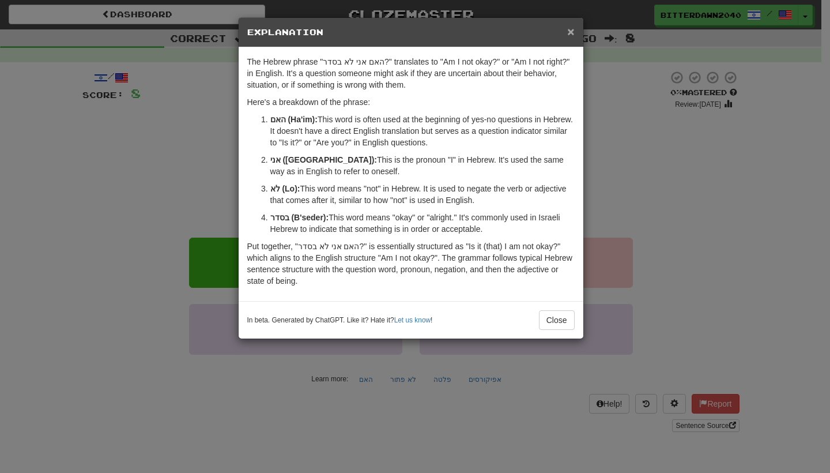
click at [570, 36] on span "×" at bounding box center [570, 31] width 7 height 13
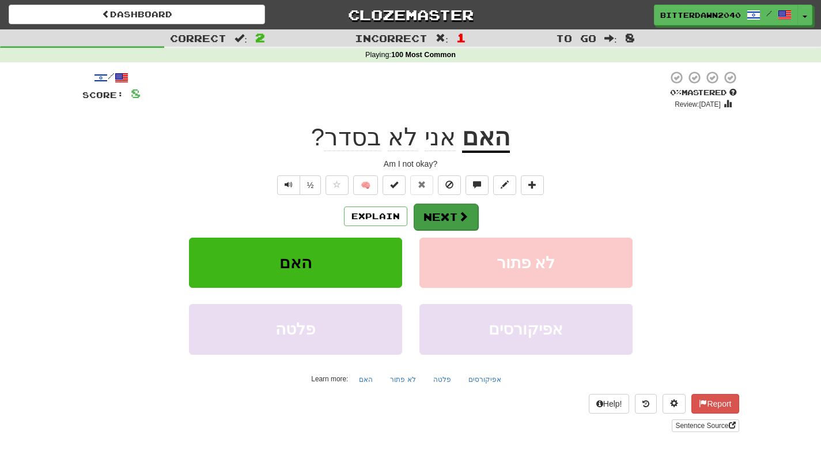
click at [453, 223] on button "Next" at bounding box center [446, 216] width 65 height 27
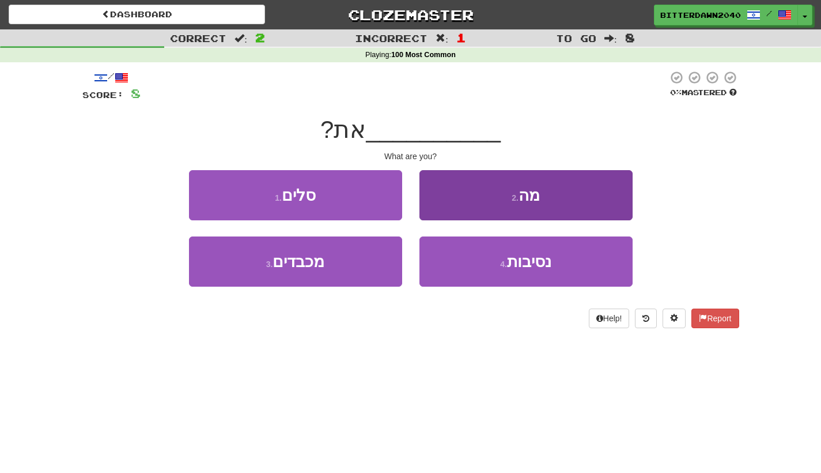
click at [458, 213] on button "2 . מה" at bounding box center [526, 195] width 213 height 50
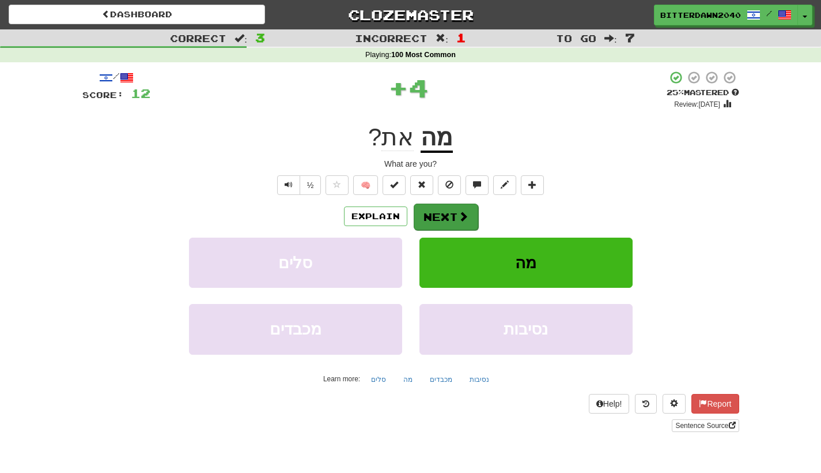
click at [458, 213] on span at bounding box center [463, 216] width 10 height 10
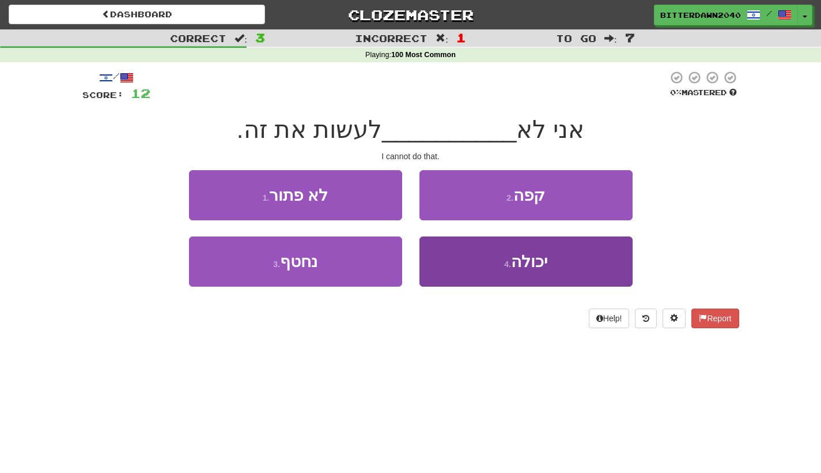
click at [489, 246] on button "4 . יכולה" at bounding box center [526, 261] width 213 height 50
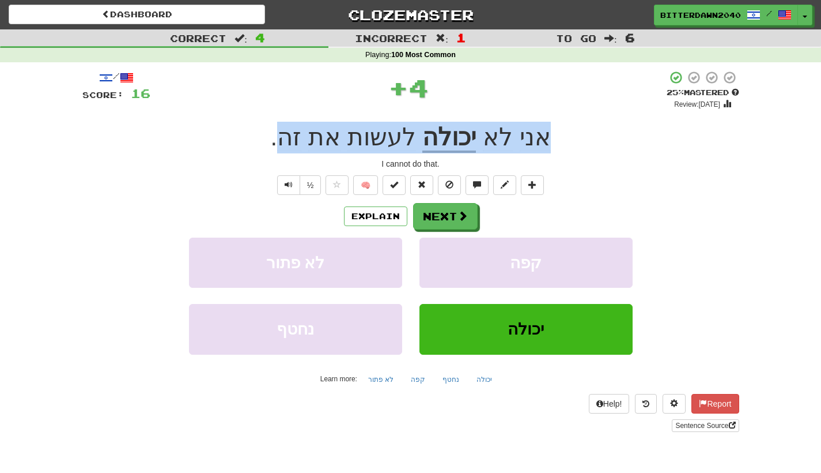
drag, startPoint x: 554, startPoint y: 145, endPoint x: 289, endPoint y: 142, distance: 264.6
click at [289, 142] on div "אני לא יכולה לעשות את זה ." at bounding box center [410, 138] width 657 height 32
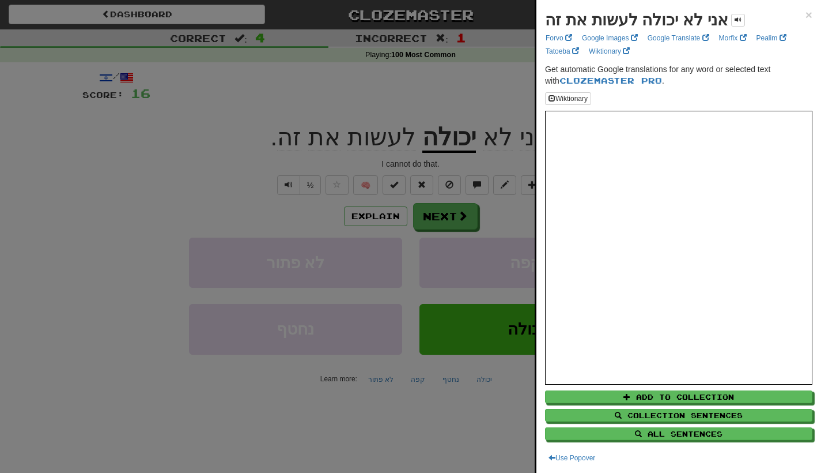
click at [243, 148] on div at bounding box center [410, 236] width 821 height 473
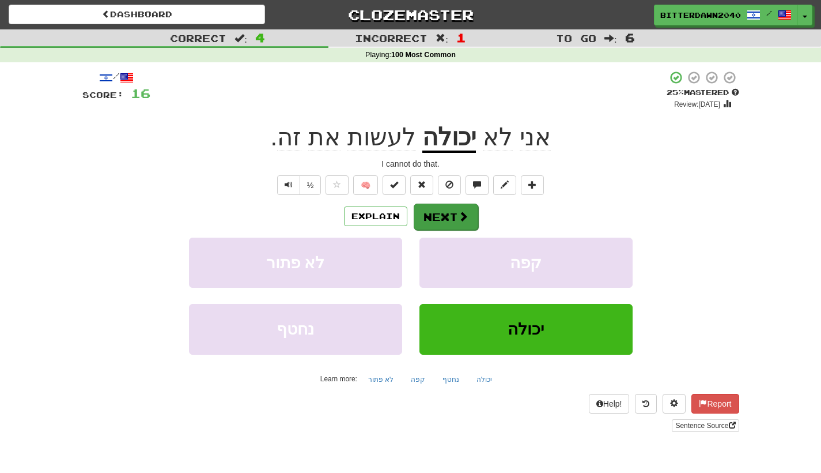
click at [448, 223] on button "Next" at bounding box center [446, 216] width 65 height 27
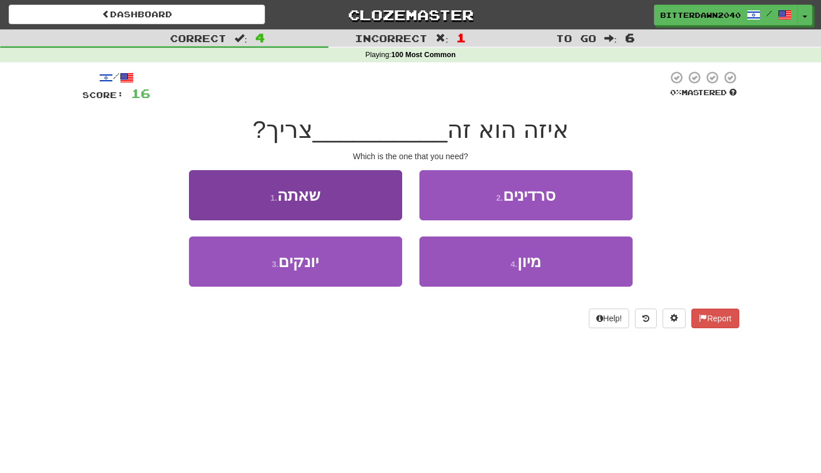
click at [312, 202] on span "שאתה" at bounding box center [298, 195] width 43 height 18
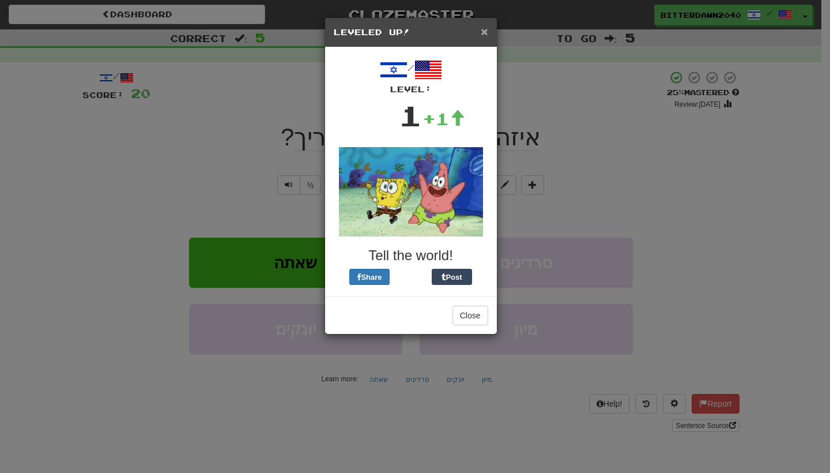
click at [483, 33] on span "×" at bounding box center [484, 31] width 7 height 13
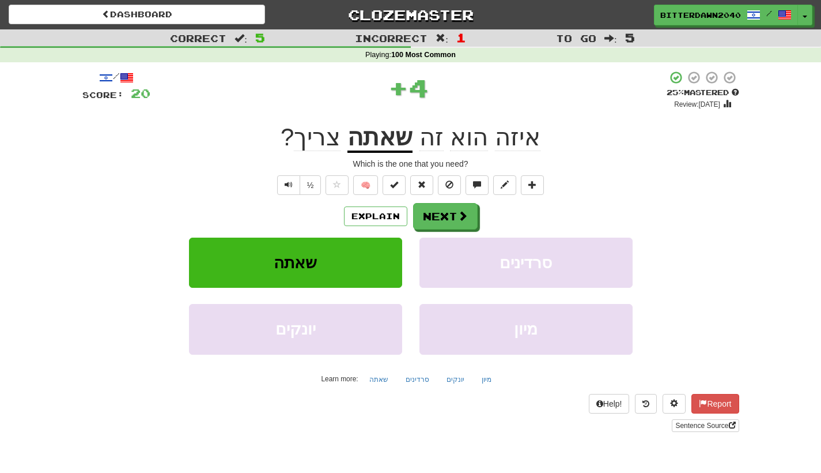
click at [552, 131] on div "איזה הוא זה שאתה צריך ?" at bounding box center [410, 138] width 657 height 32
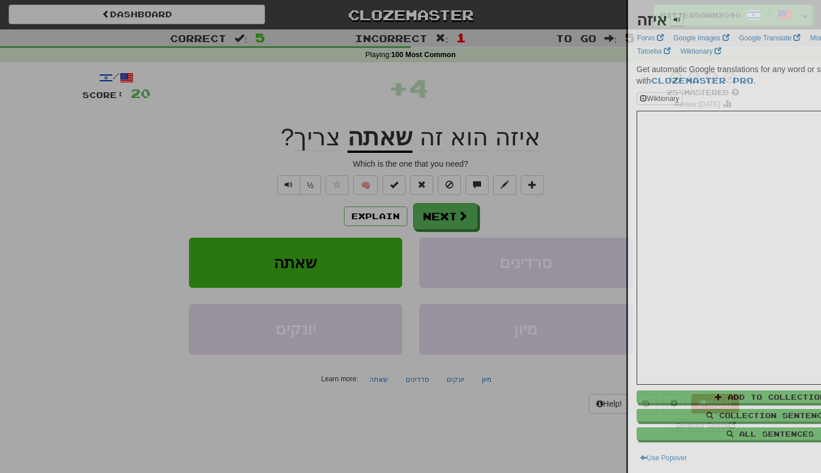
click at [552, 131] on div at bounding box center [410, 236] width 821 height 473
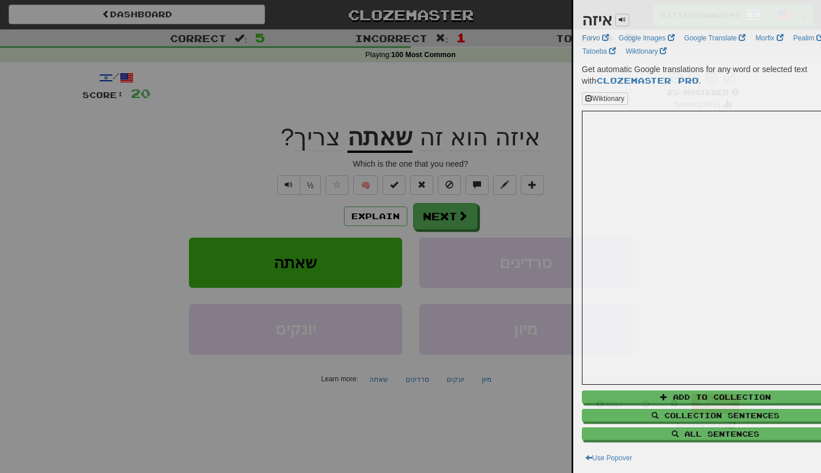
click at [552, 131] on div at bounding box center [410, 236] width 821 height 473
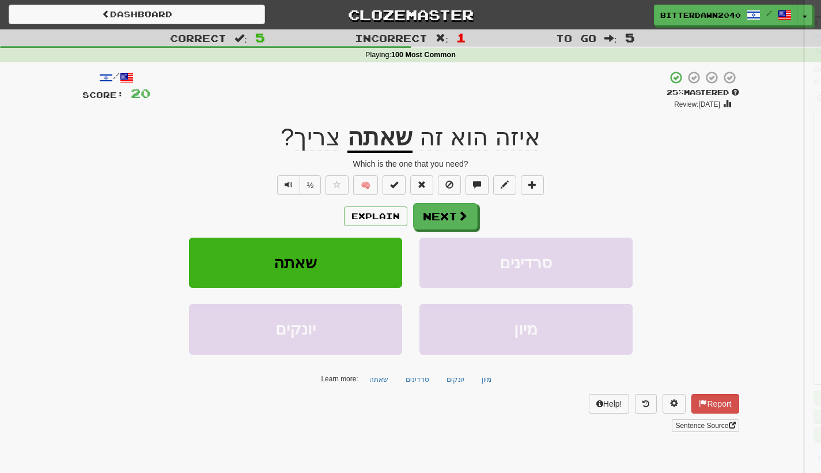
click at [552, 131] on div "איזה הוא זה שאתה צריך ?" at bounding box center [410, 138] width 657 height 32
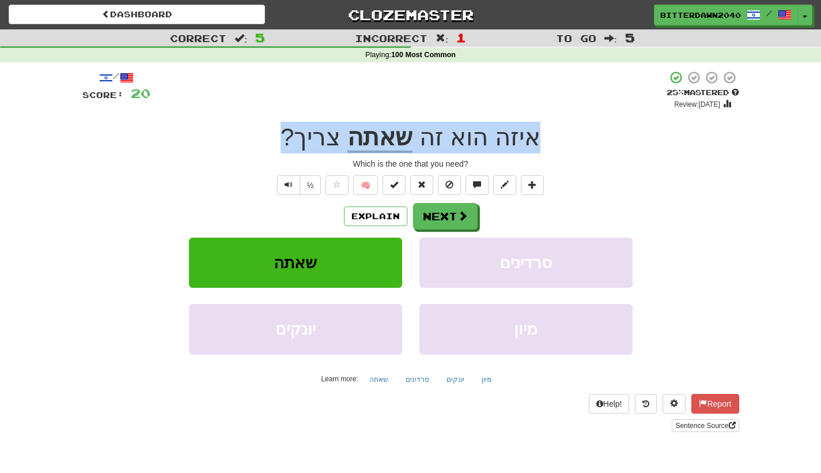
drag, startPoint x: 552, startPoint y: 131, endPoint x: 259, endPoint y: 130, distance: 292.3
click at [259, 130] on div "איזה הוא זה שאתה צריך ?" at bounding box center [410, 138] width 657 height 32
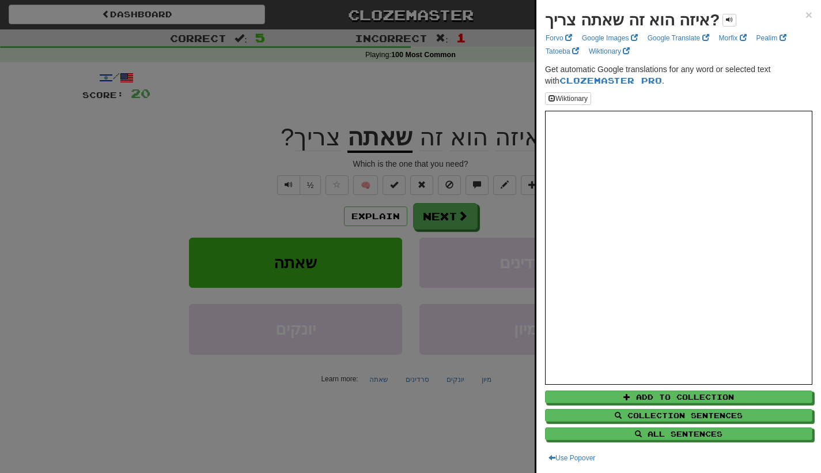
click at [171, 163] on div at bounding box center [410, 236] width 821 height 473
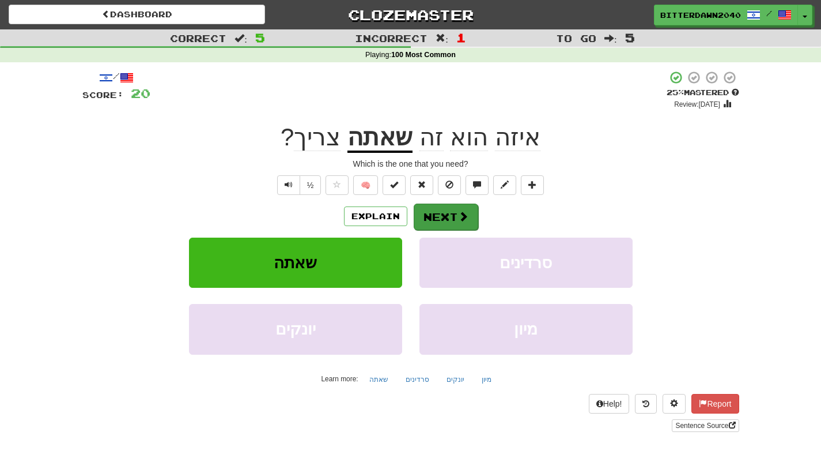
click at [459, 213] on span at bounding box center [463, 216] width 10 height 10
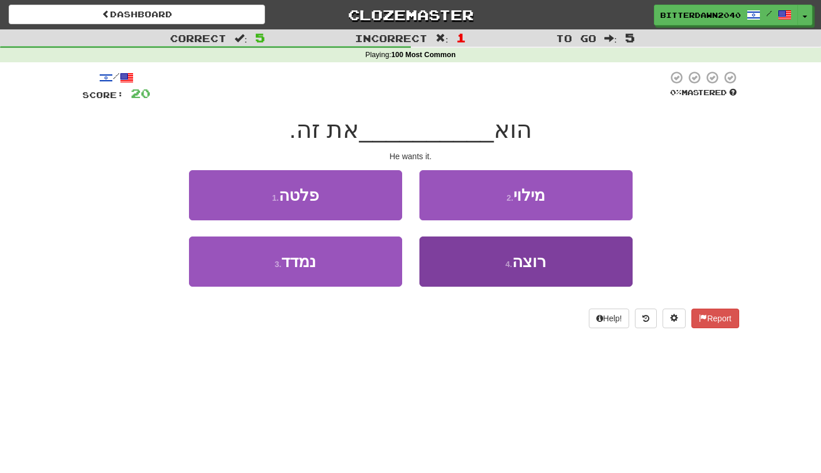
click at [506, 253] on button "4 . רוצה" at bounding box center [526, 261] width 213 height 50
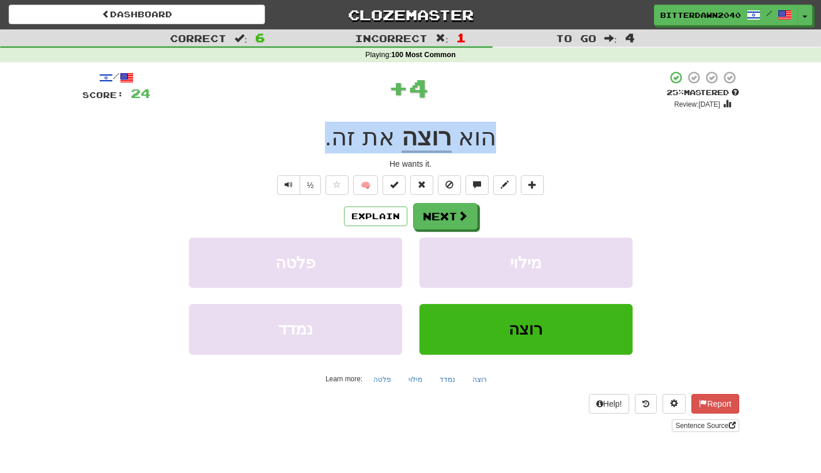
drag, startPoint x: 499, startPoint y: 142, endPoint x: 330, endPoint y: 142, distance: 168.9
click at [330, 142] on div "הוא רוצה את זה ." at bounding box center [410, 138] width 657 height 32
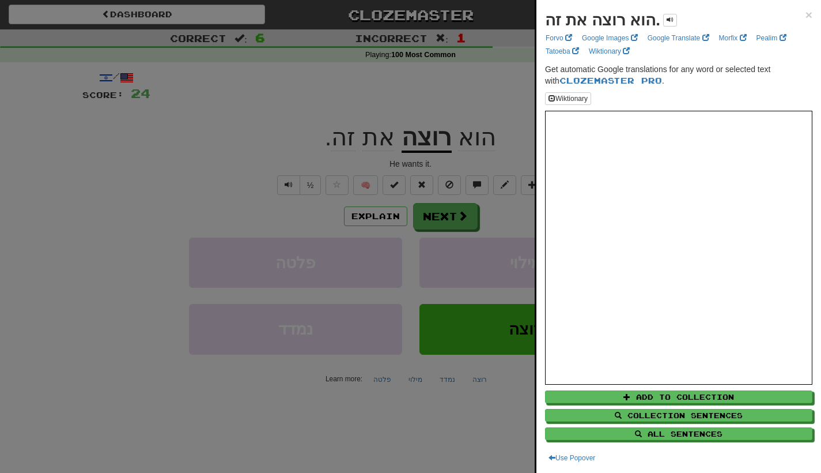
click at [434, 213] on div at bounding box center [410, 236] width 821 height 473
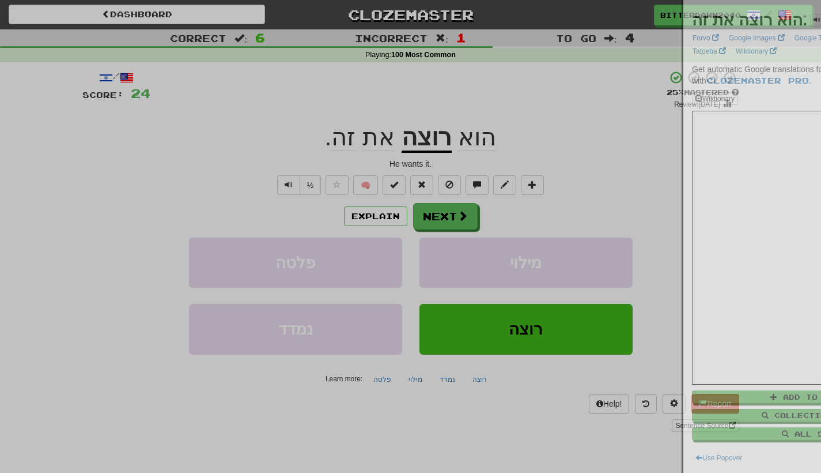
click at [461, 216] on div at bounding box center [410, 236] width 821 height 473
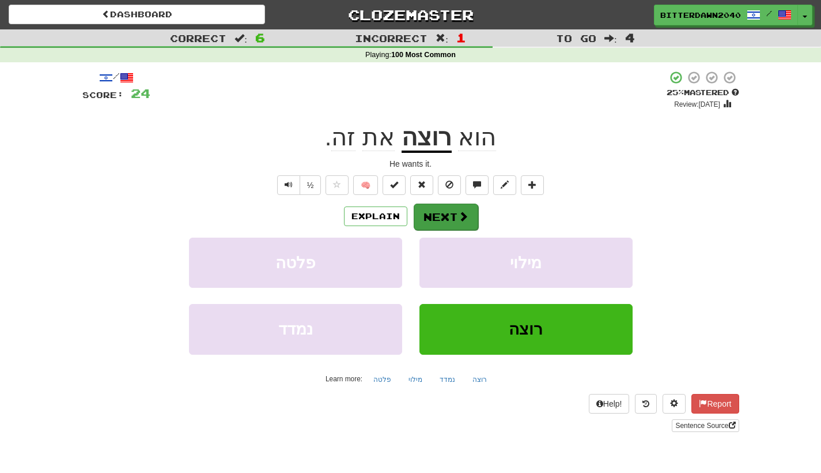
click at [470, 217] on button "Next" at bounding box center [446, 216] width 65 height 27
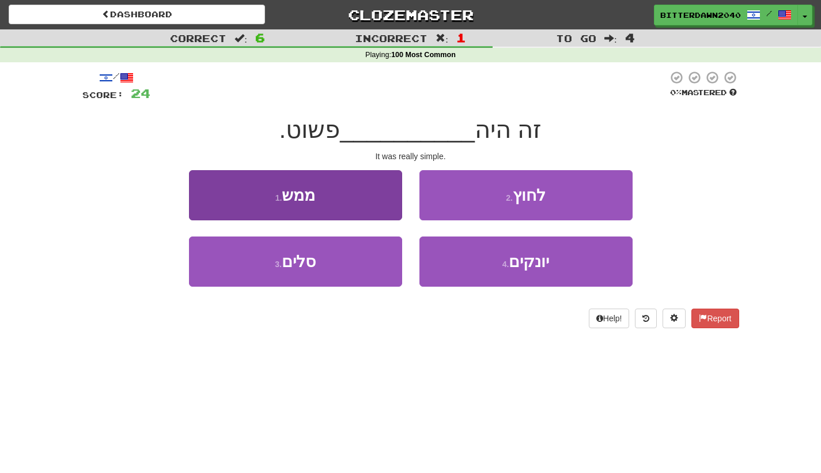
click at [342, 199] on button "1 . ממש" at bounding box center [295, 195] width 213 height 50
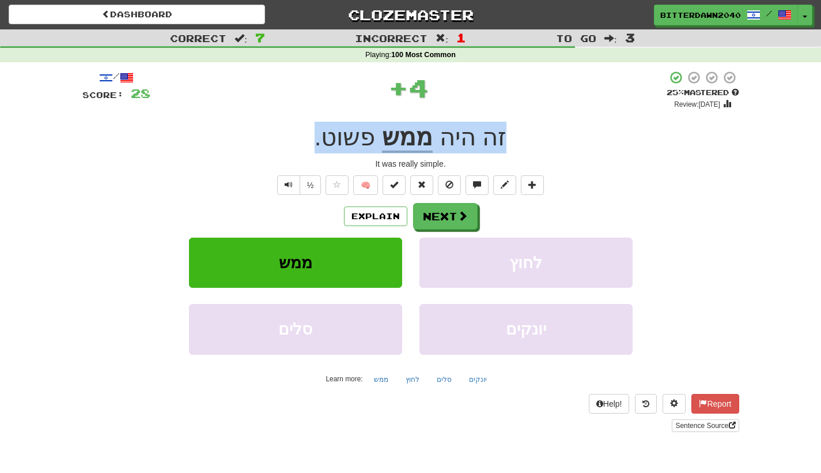
drag, startPoint x: 522, startPoint y: 127, endPoint x: 318, endPoint y: 133, distance: 204.1
click at [317, 133] on div "זה היה ממש פשוט ." at bounding box center [410, 138] width 657 height 32
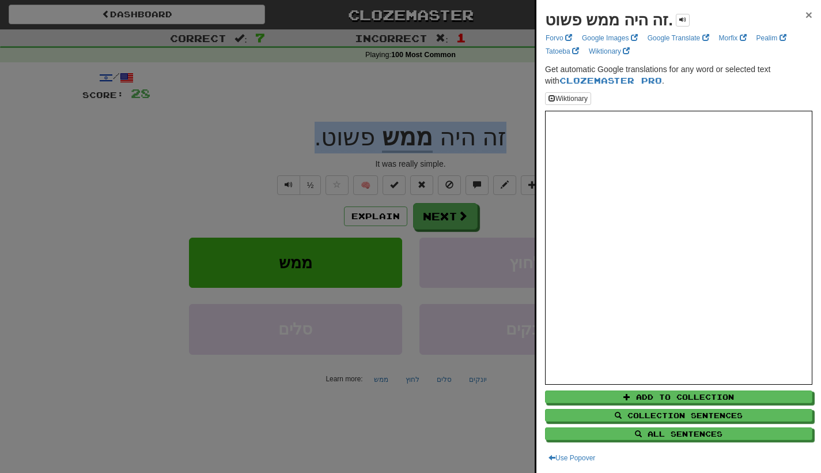
click at [806, 20] on span "×" at bounding box center [809, 14] width 7 height 13
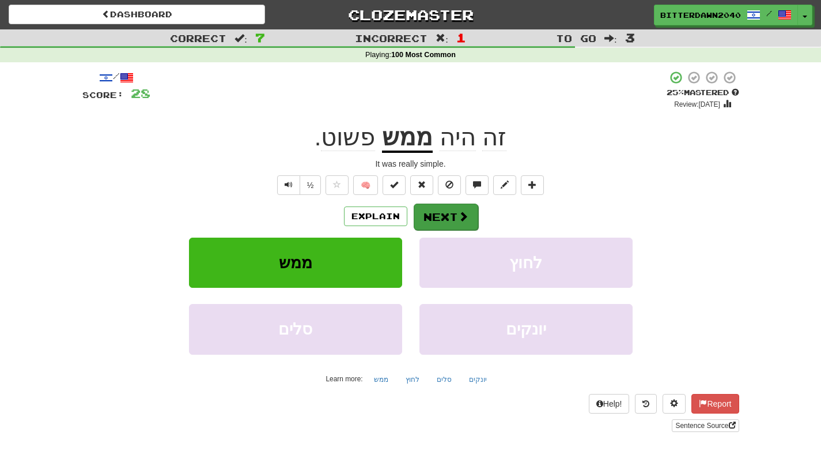
click at [458, 207] on button "Next" at bounding box center [446, 216] width 65 height 27
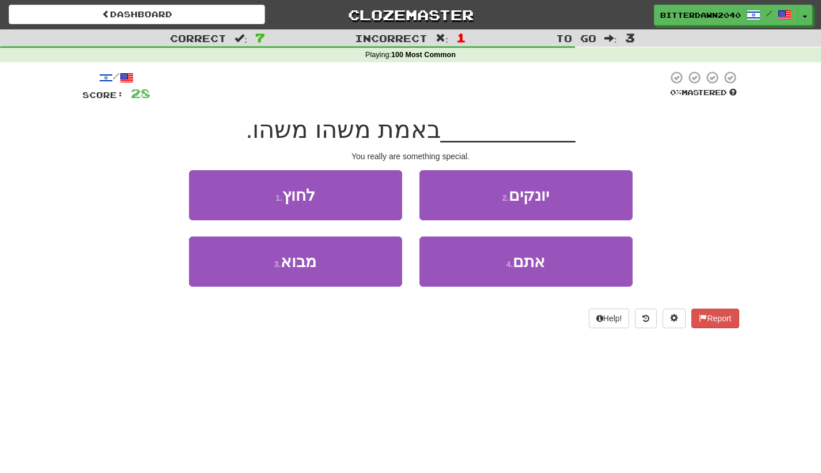
drag, startPoint x: 520, startPoint y: 257, endPoint x: 503, endPoint y: 330, distance: 75.2
click at [503, 330] on div "/ Score: 28 0 % Mastered __________ באמת משהו משהו. You really are something sp…" at bounding box center [410, 203] width 657 height 282
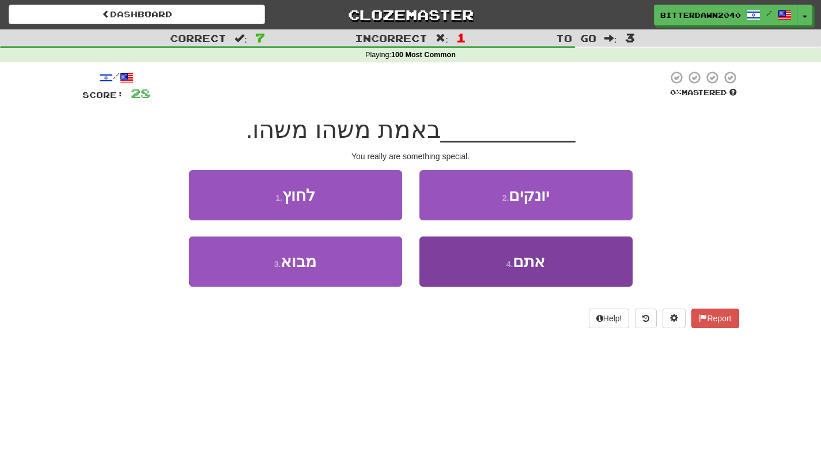
click at [497, 265] on button "4 . אתם" at bounding box center [526, 261] width 213 height 50
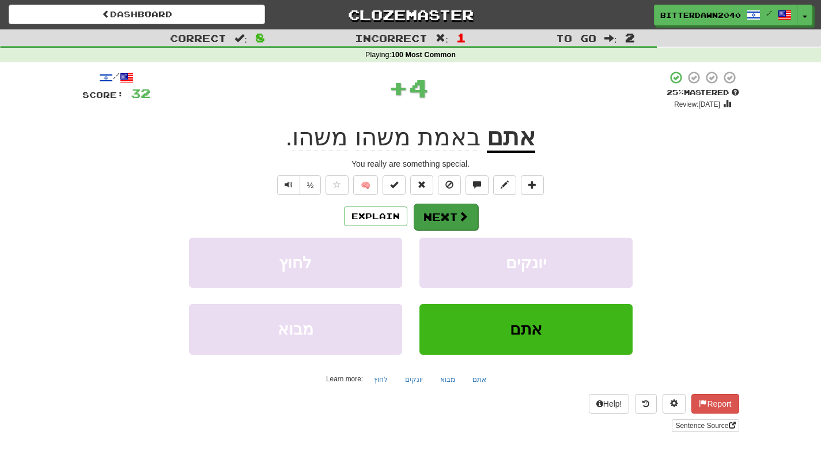
click at [458, 217] on span at bounding box center [463, 216] width 10 height 10
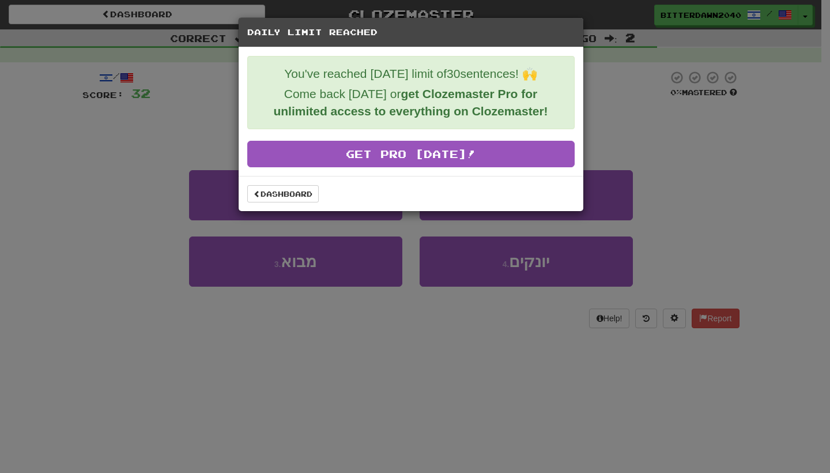
click at [635, 40] on div "Daily Limit Reached You've reached today's limit of 30 sentences! 🙌 Come back t…" at bounding box center [415, 236] width 830 height 473
click at [268, 195] on link "Dashboard" at bounding box center [282, 193] width 71 height 17
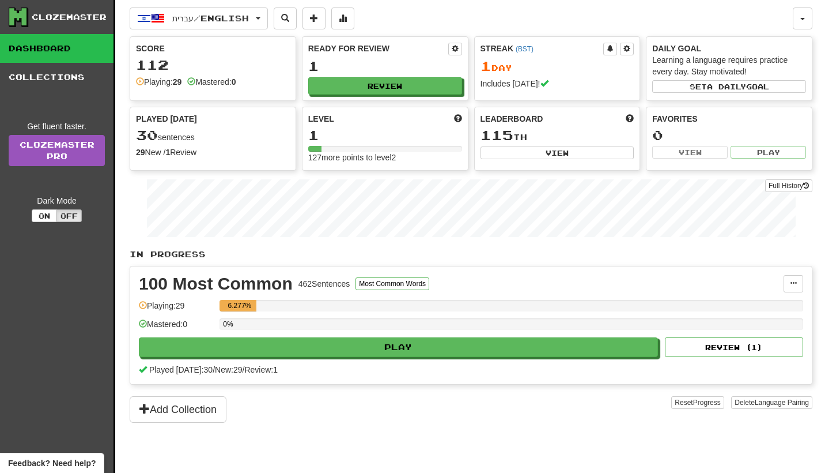
click at [80, 19] on div "Clozemaster" at bounding box center [69, 18] width 75 height 12
click at [27, 18] on icon at bounding box center [19, 17] width 20 height 20
click at [63, 463] on span "Feedback? Need help?" at bounding box center [52, 463] width 88 height 12
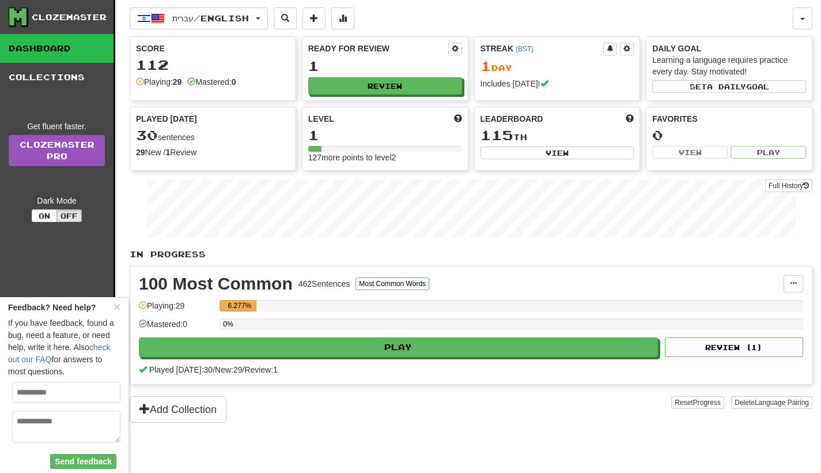
click at [756, 12] on div "עברית / English עברית / English Streak: 1 Review: 1 Points [DATE]: 112 Language…" at bounding box center [461, 18] width 663 height 22
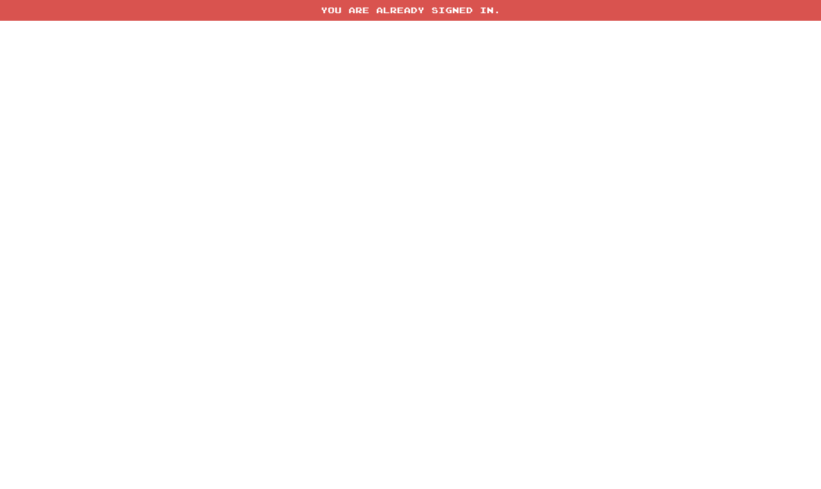
click at [461, 10] on div "You are already signed in." at bounding box center [410, 10] width 821 height 21
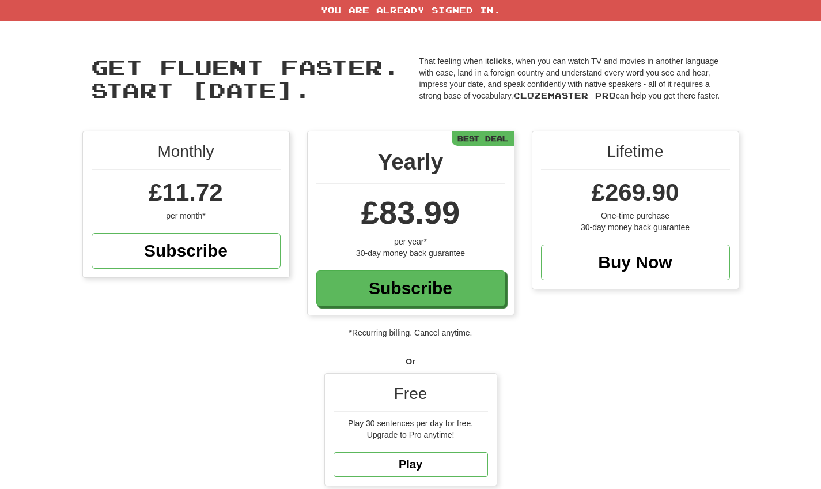
scroll to position [-1, 0]
click at [447, 1] on div "You are already signed in." at bounding box center [410, 10] width 821 height 21
